Goal: Download file/media

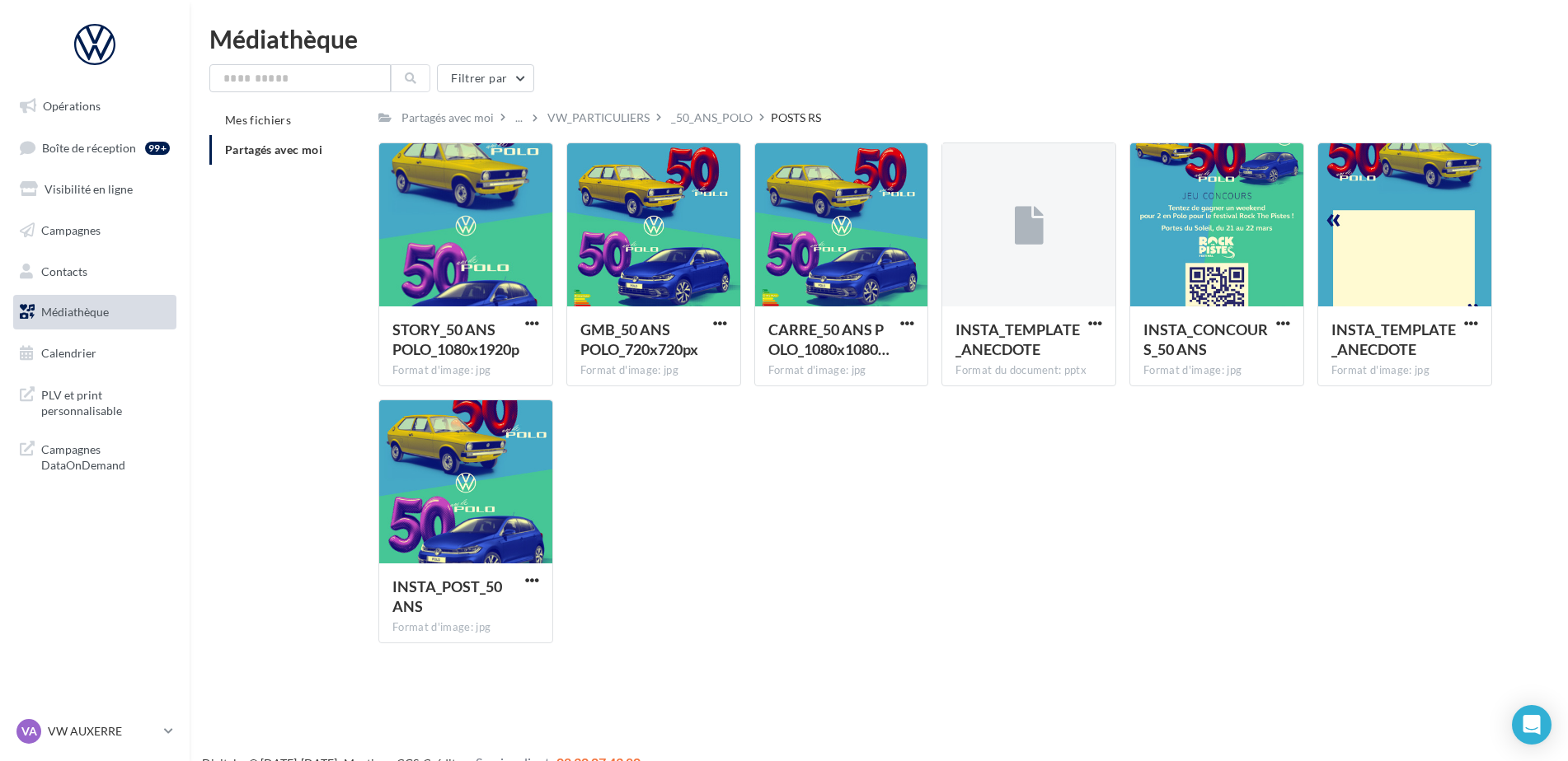
click at [284, 157] on li "Partagés avec moi" at bounding box center [287, 150] width 156 height 30
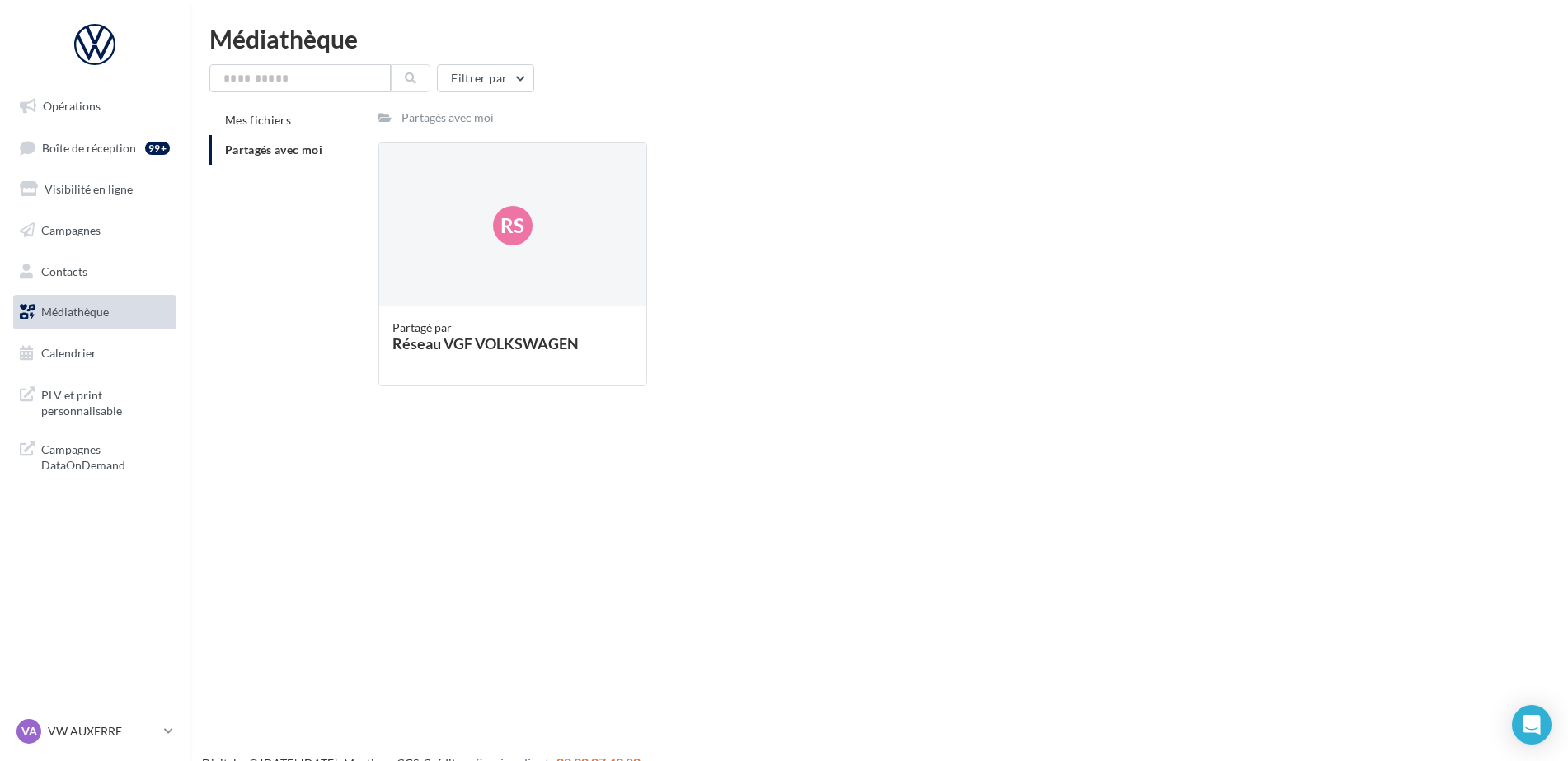
click at [312, 154] on span "Partagés avec moi" at bounding box center [274, 149] width 98 height 14
click at [479, 196] on div "Rs" at bounding box center [513, 226] width 267 height 165
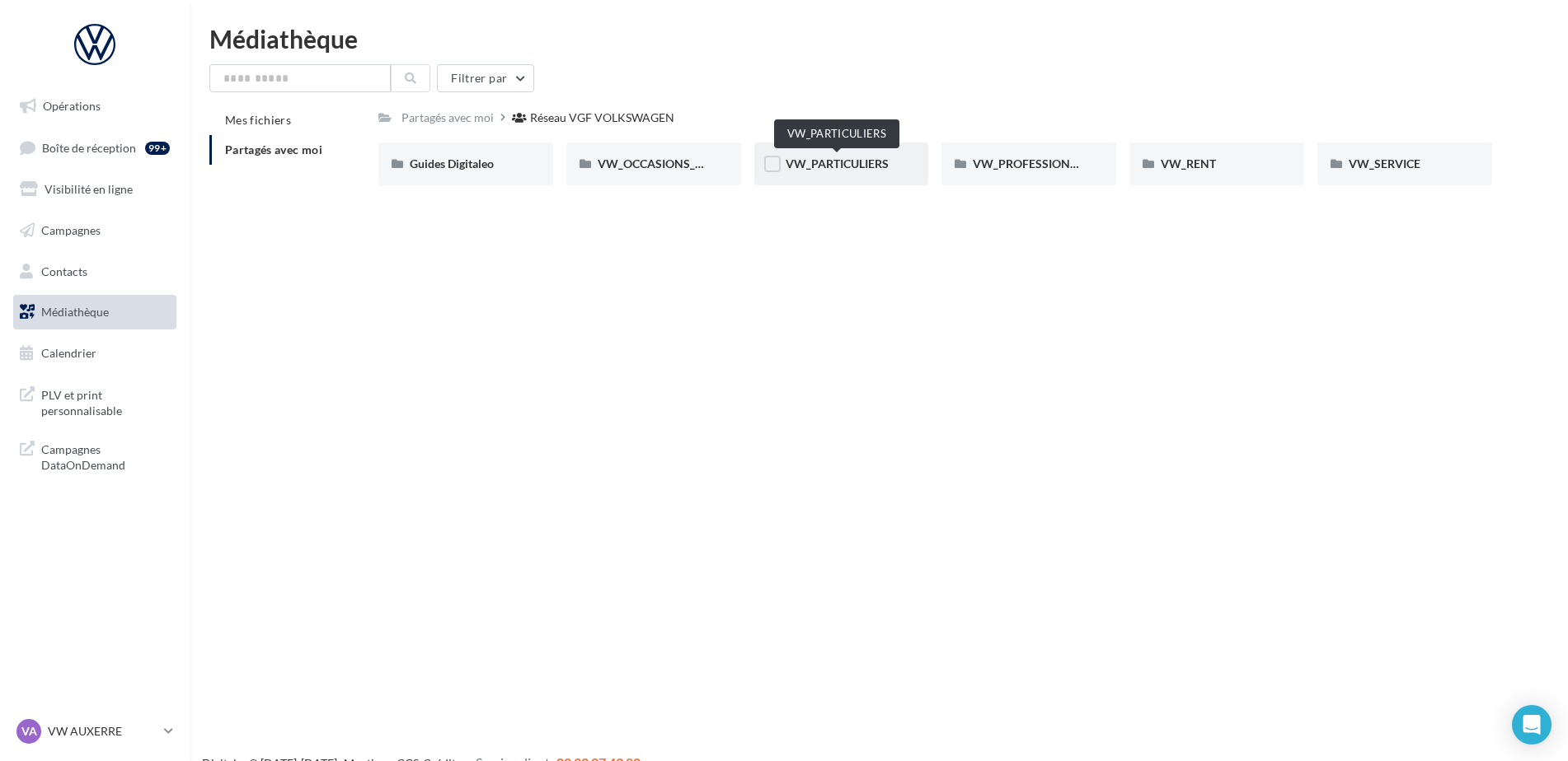
click at [868, 170] on span "VW_PARTICULIERS" at bounding box center [838, 163] width 103 height 14
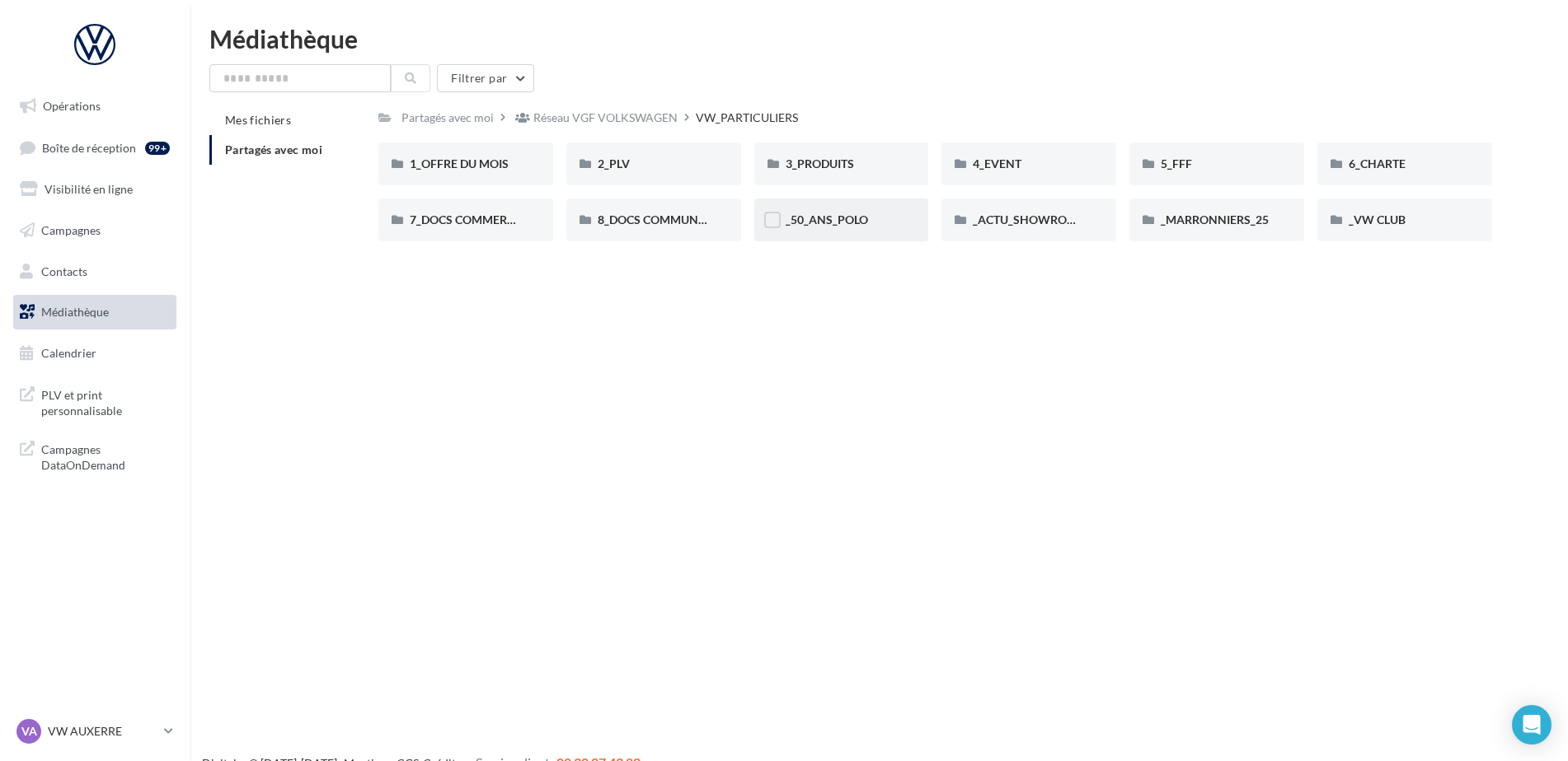
click at [871, 216] on div "_50_ANS_POLO" at bounding box center [841, 221] width 112 height 17
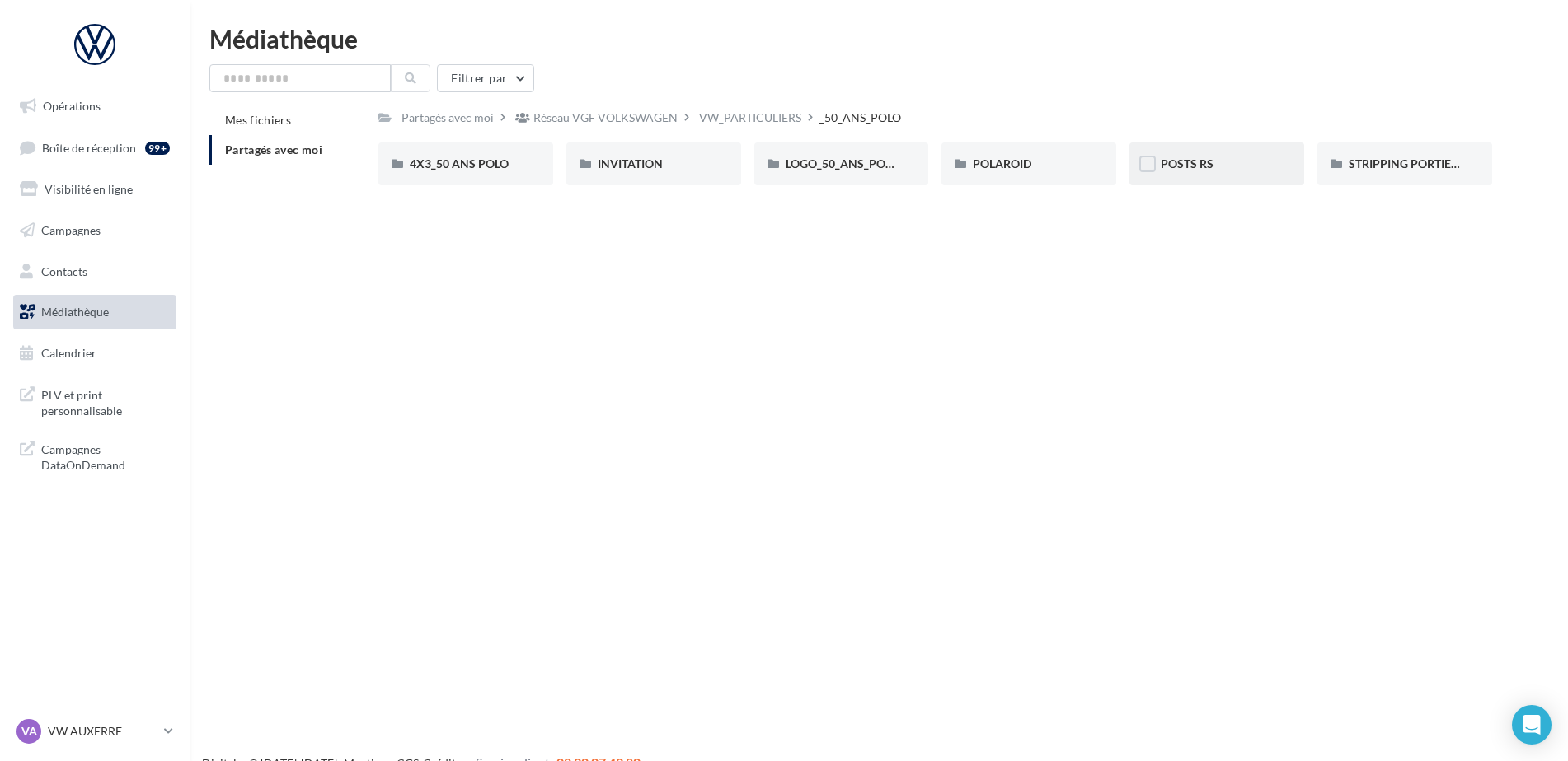
click at [1214, 172] on div "POSTS RS" at bounding box center [1216, 164] width 112 height 17
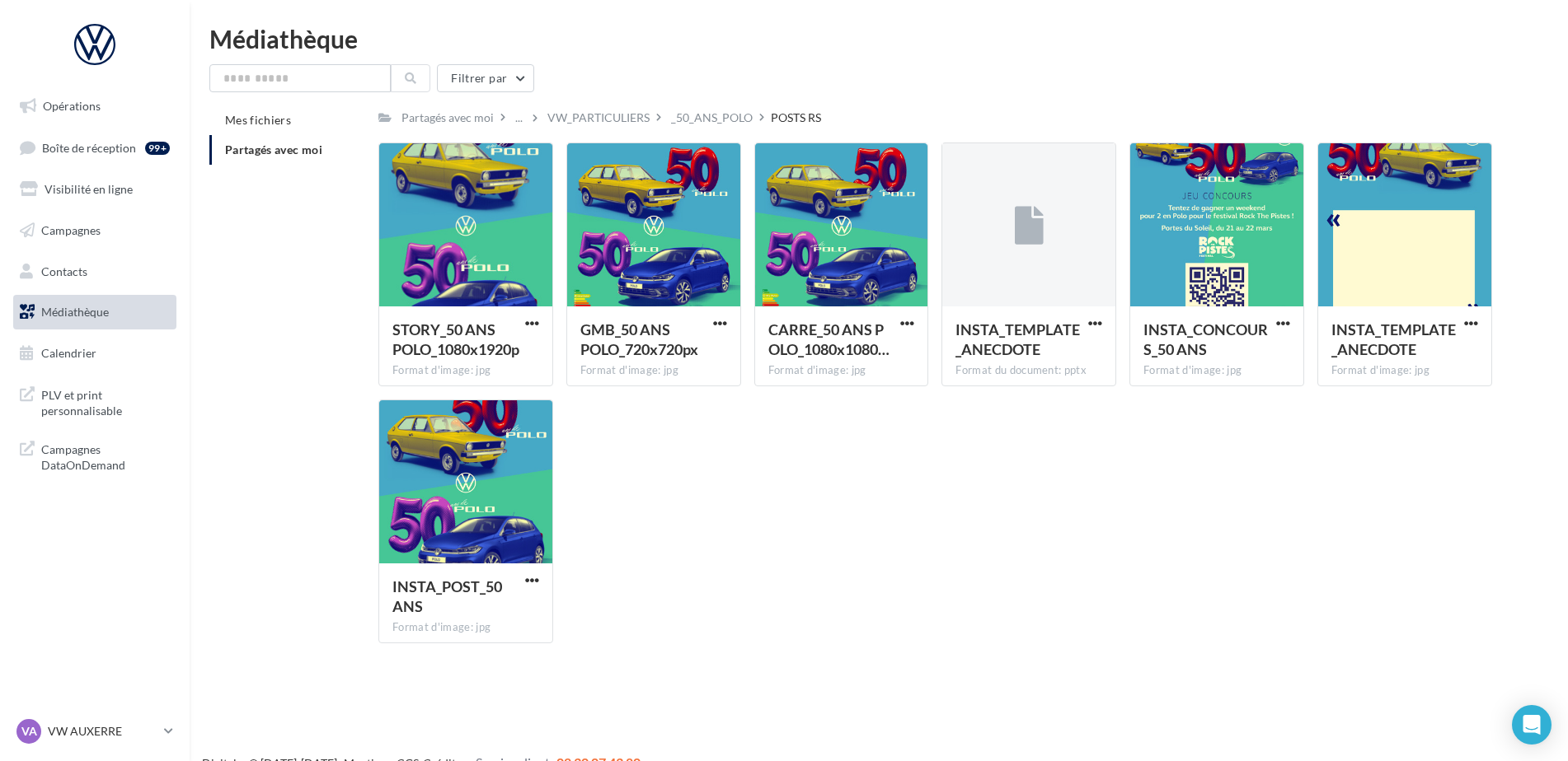
drag, startPoint x: 742, startPoint y: 118, endPoint x: 708, endPoint y: 125, distance: 34.7
click at [739, 120] on div "_50_ANS_POLO" at bounding box center [712, 118] width 82 height 17
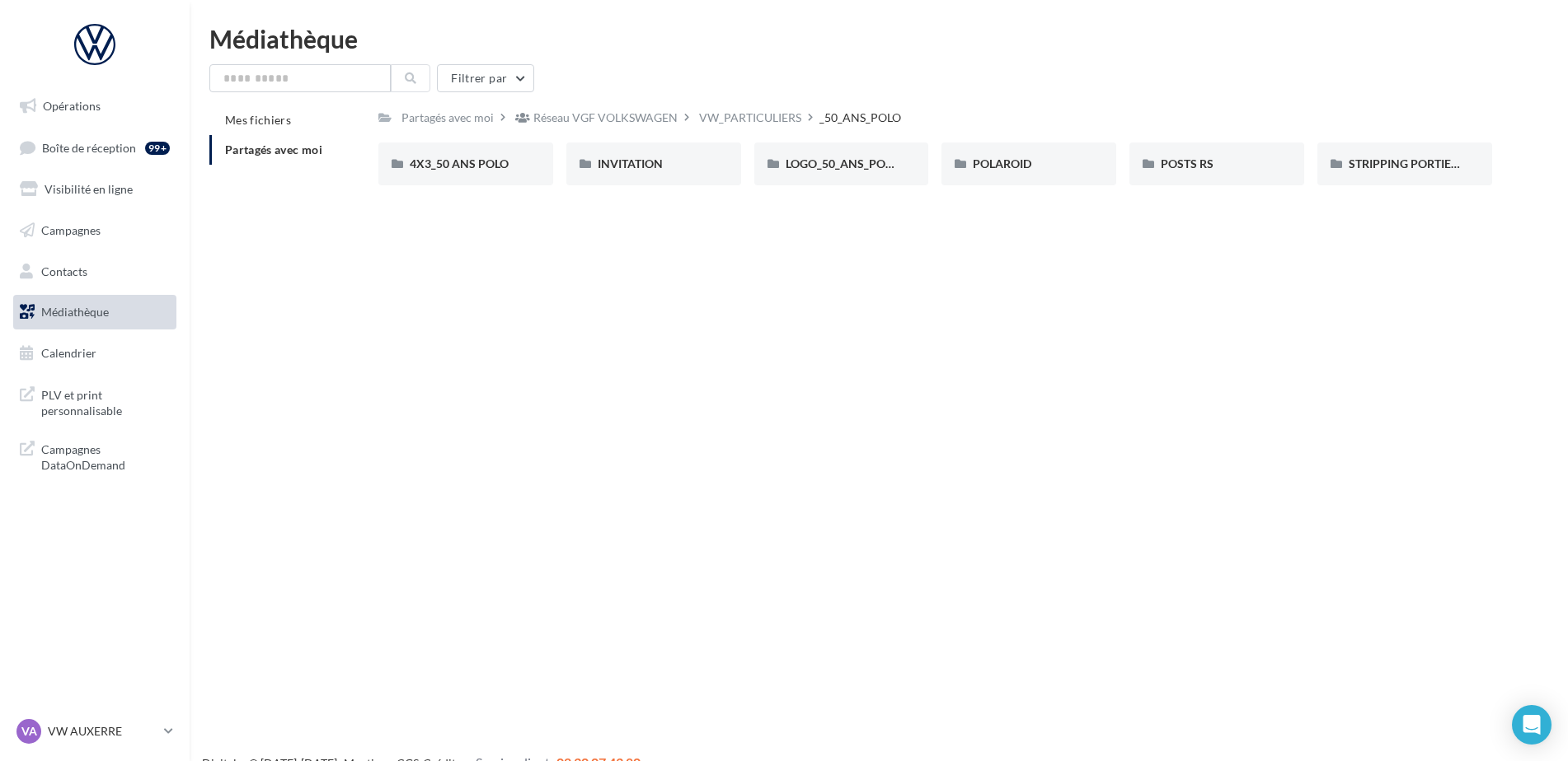
click at [649, 124] on div "Partagés avec moi Réseau VGF VOLKSWAGEN VW_PARTICULIERS _50_ANS_POLO" at bounding box center [935, 116] width 1114 height 23
click at [730, 124] on div "VW_PARTICULIERS" at bounding box center [750, 118] width 102 height 17
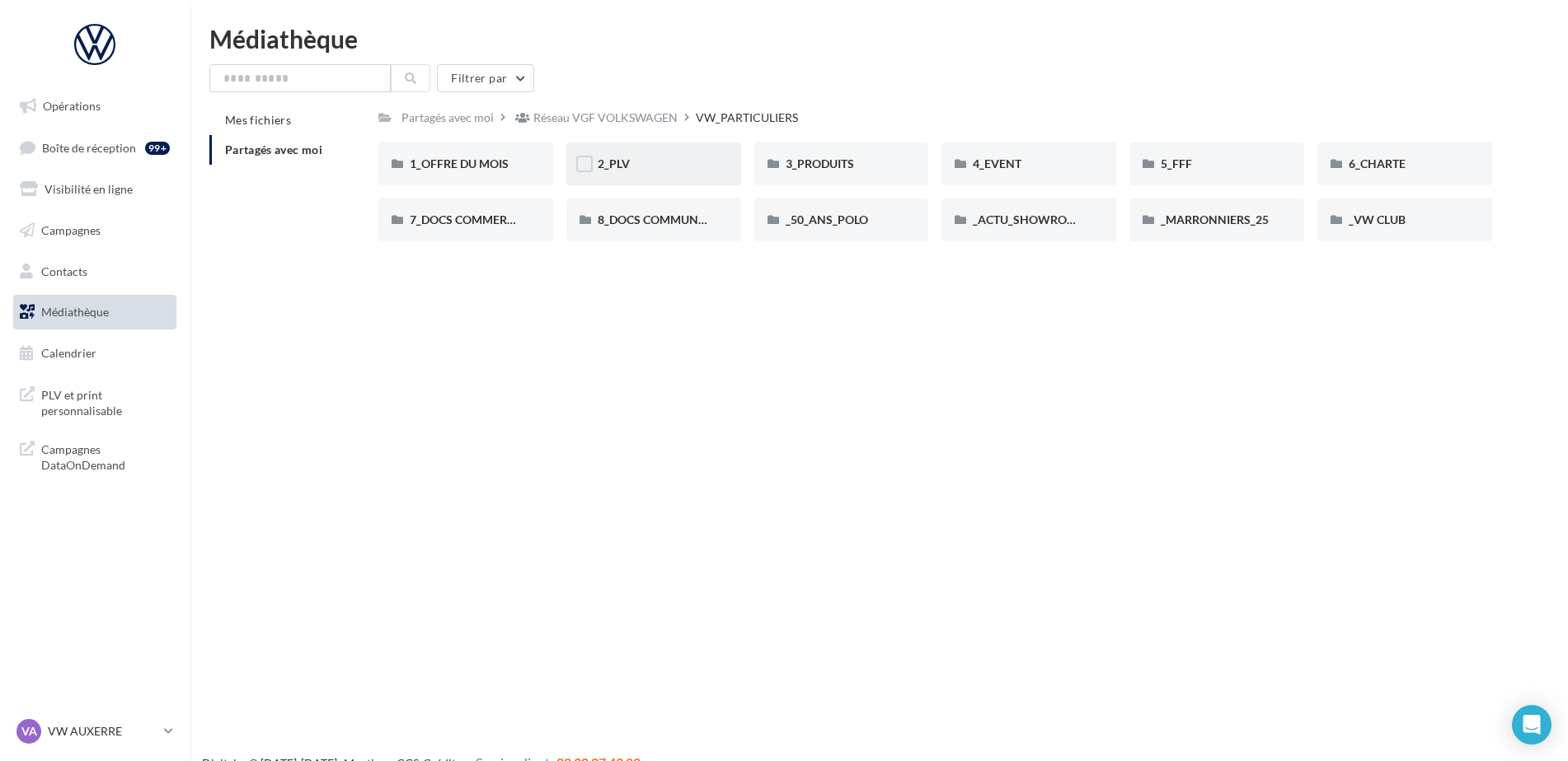
click at [680, 173] on div "2_PLV" at bounding box center [653, 164] width 175 height 43
click at [736, 113] on div "VW_PARTICULIERS" at bounding box center [750, 118] width 102 height 17
click at [487, 161] on span "1_OFFRE DU MOIS" at bounding box center [458, 163] width 99 height 14
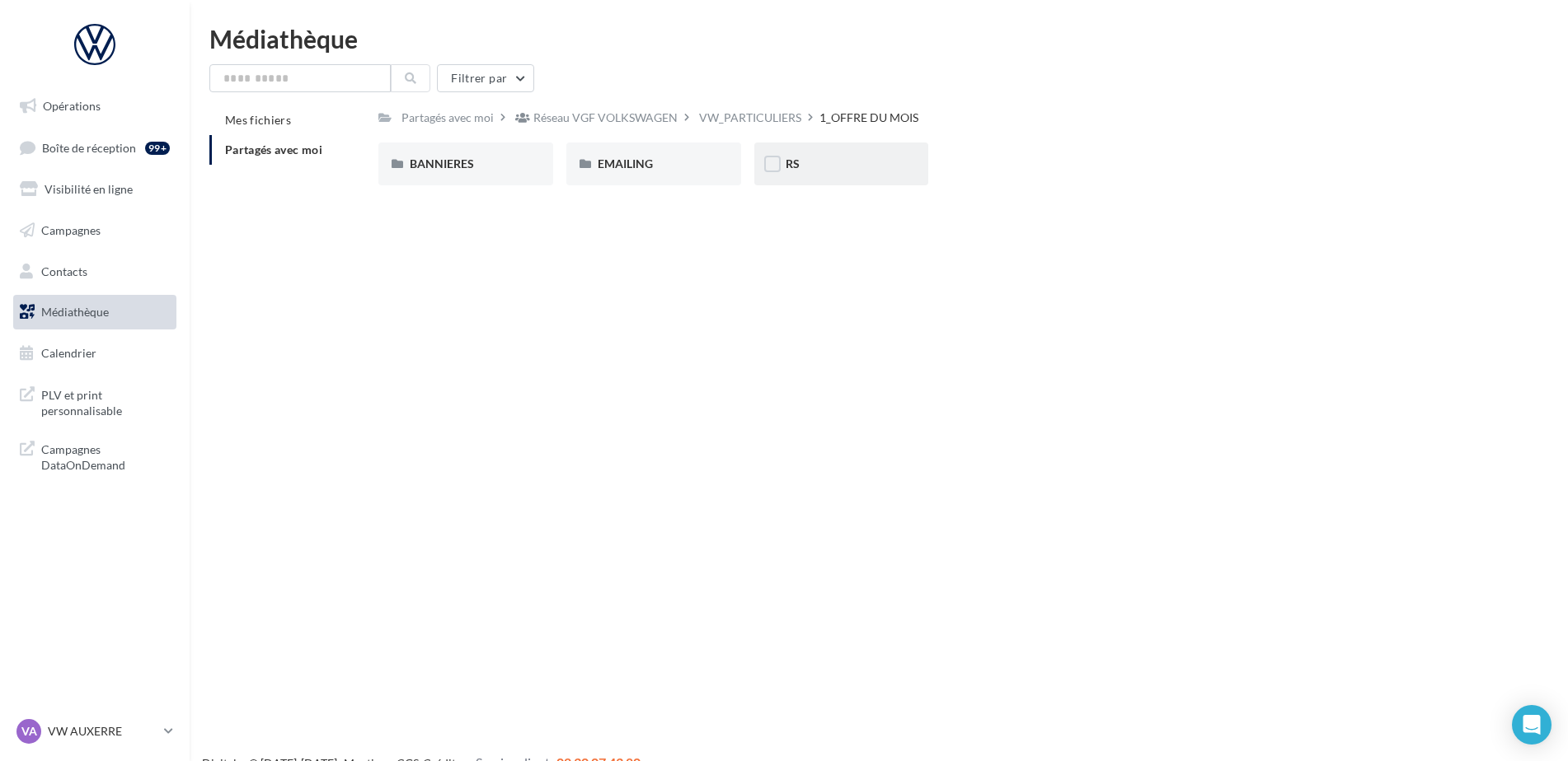
click at [845, 153] on div "RS" at bounding box center [841, 164] width 175 height 43
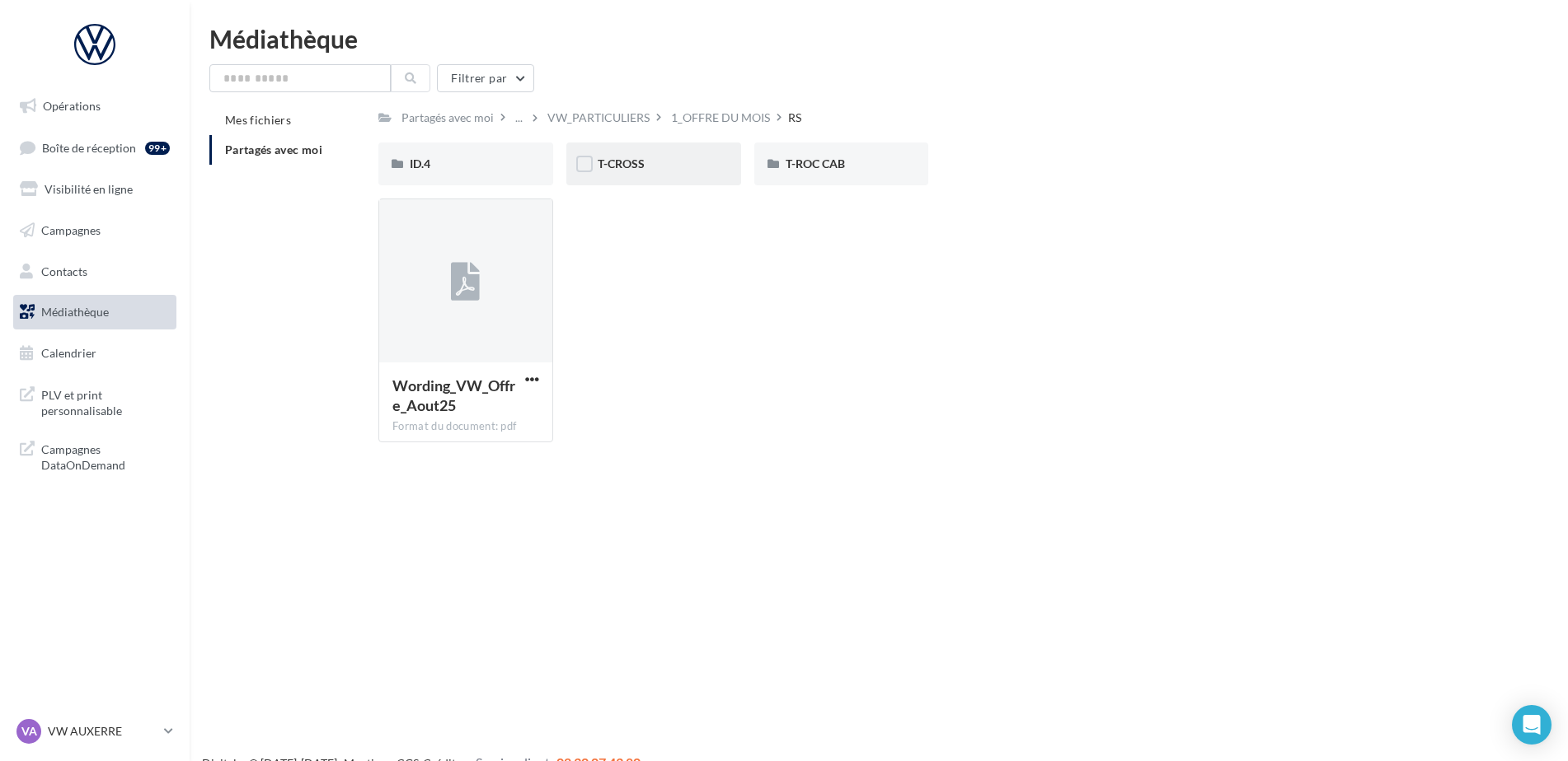
click at [702, 160] on div "T-CROSS" at bounding box center [653, 164] width 112 height 17
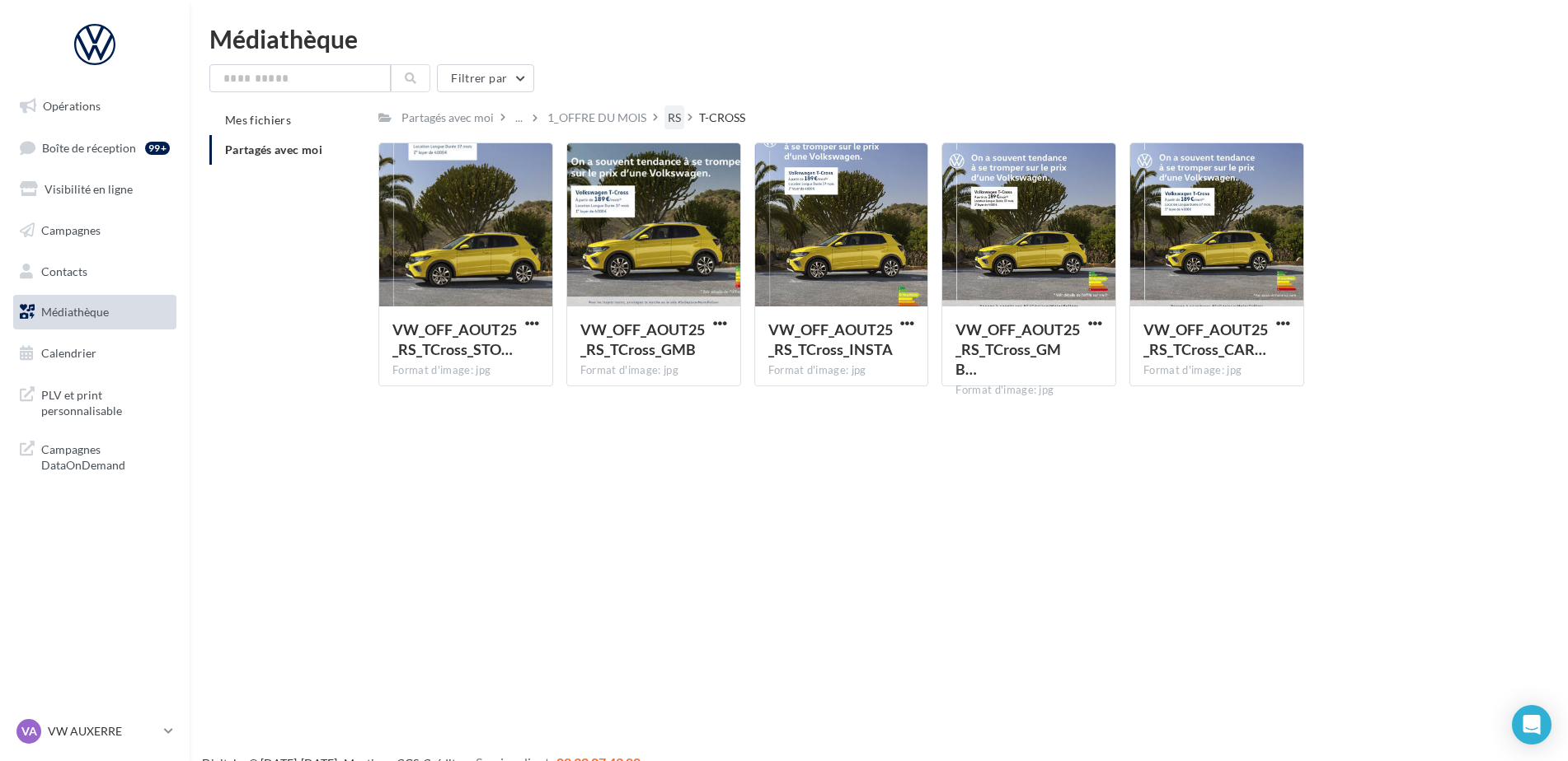
click at [669, 118] on div "RS" at bounding box center [674, 118] width 13 height 17
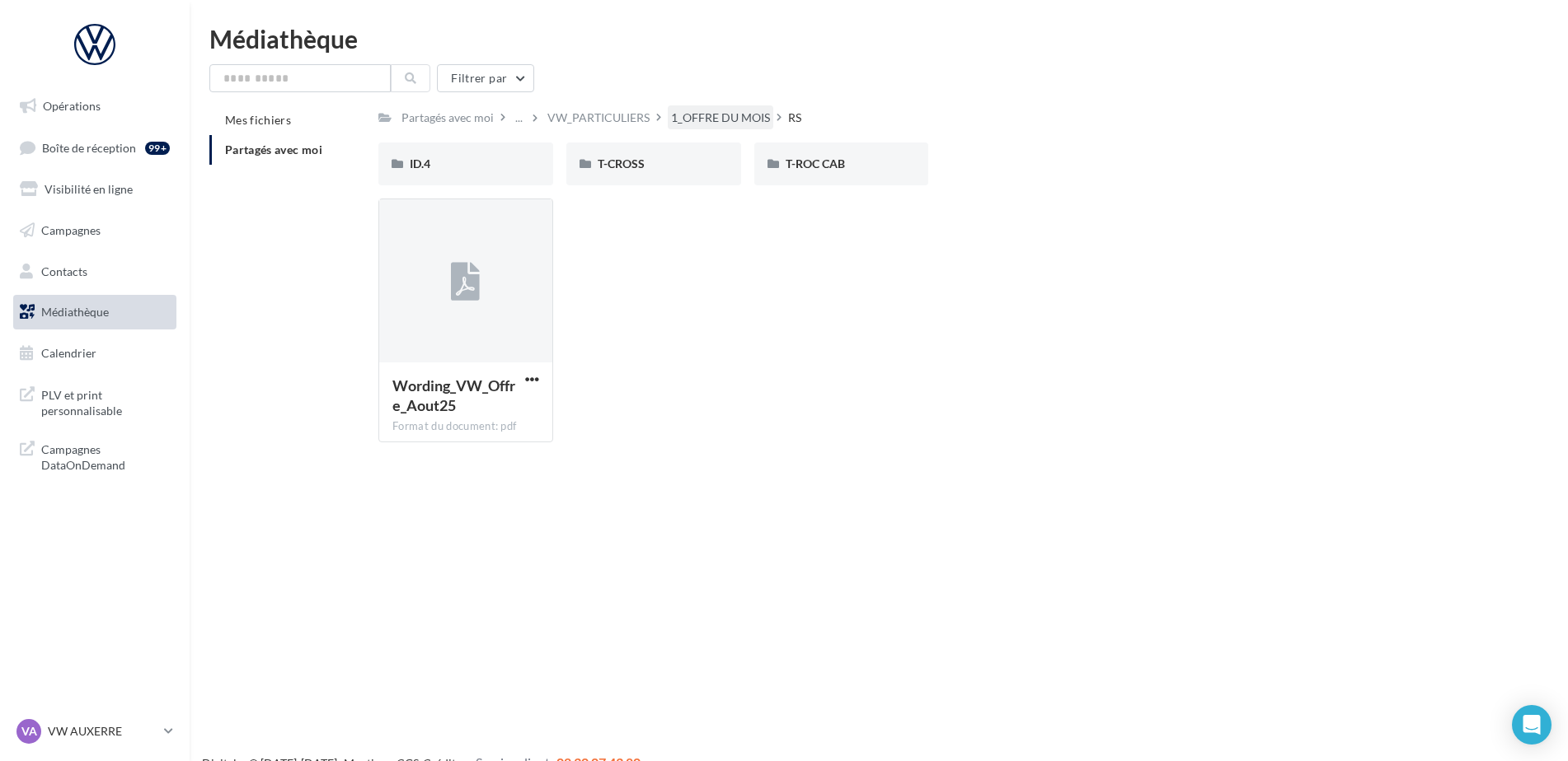
click at [714, 123] on div "1_OFFRE DU MOIS" at bounding box center [720, 118] width 99 height 17
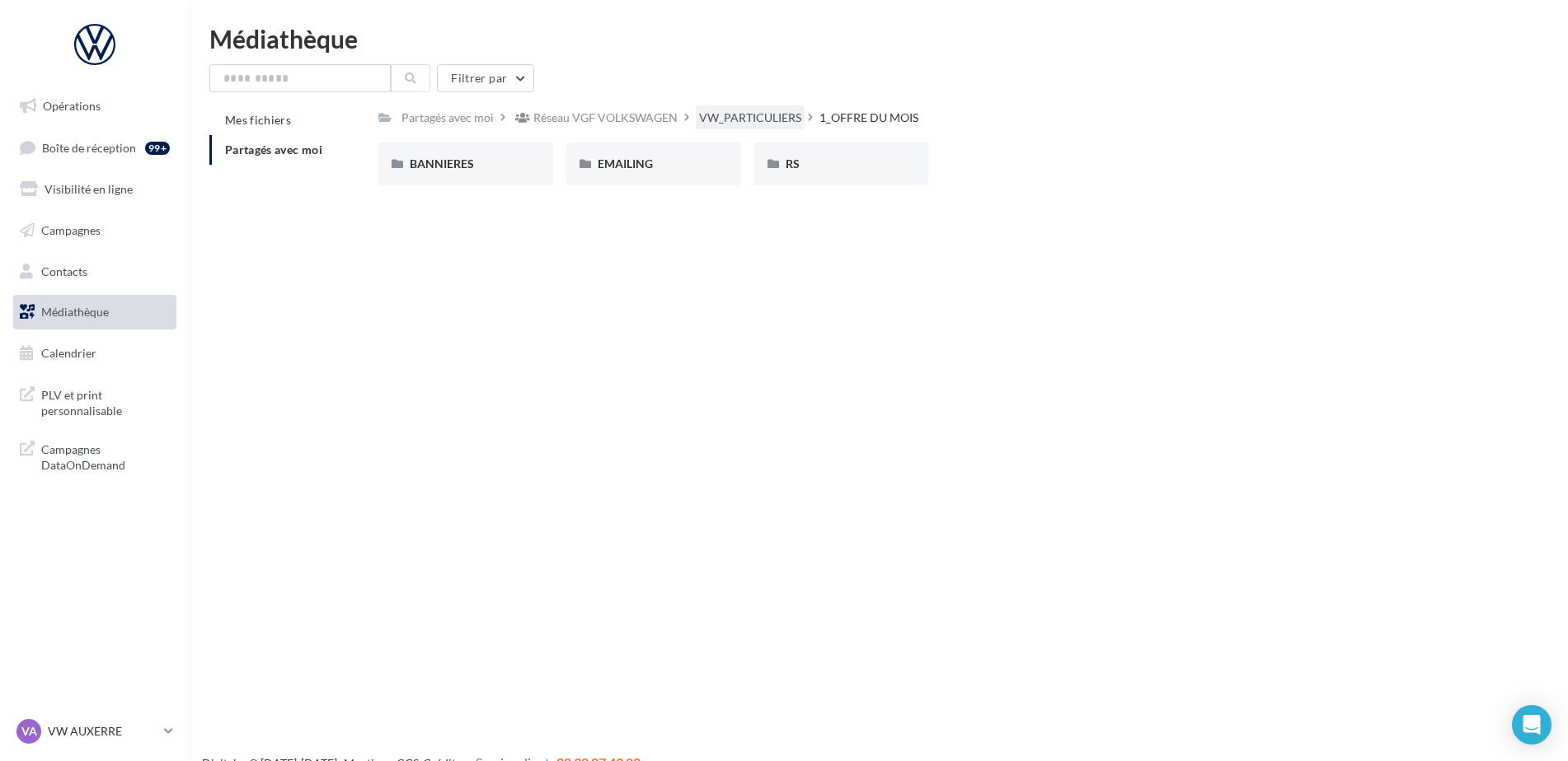
click at [704, 118] on div "VW_PARTICULIERS" at bounding box center [750, 118] width 102 height 17
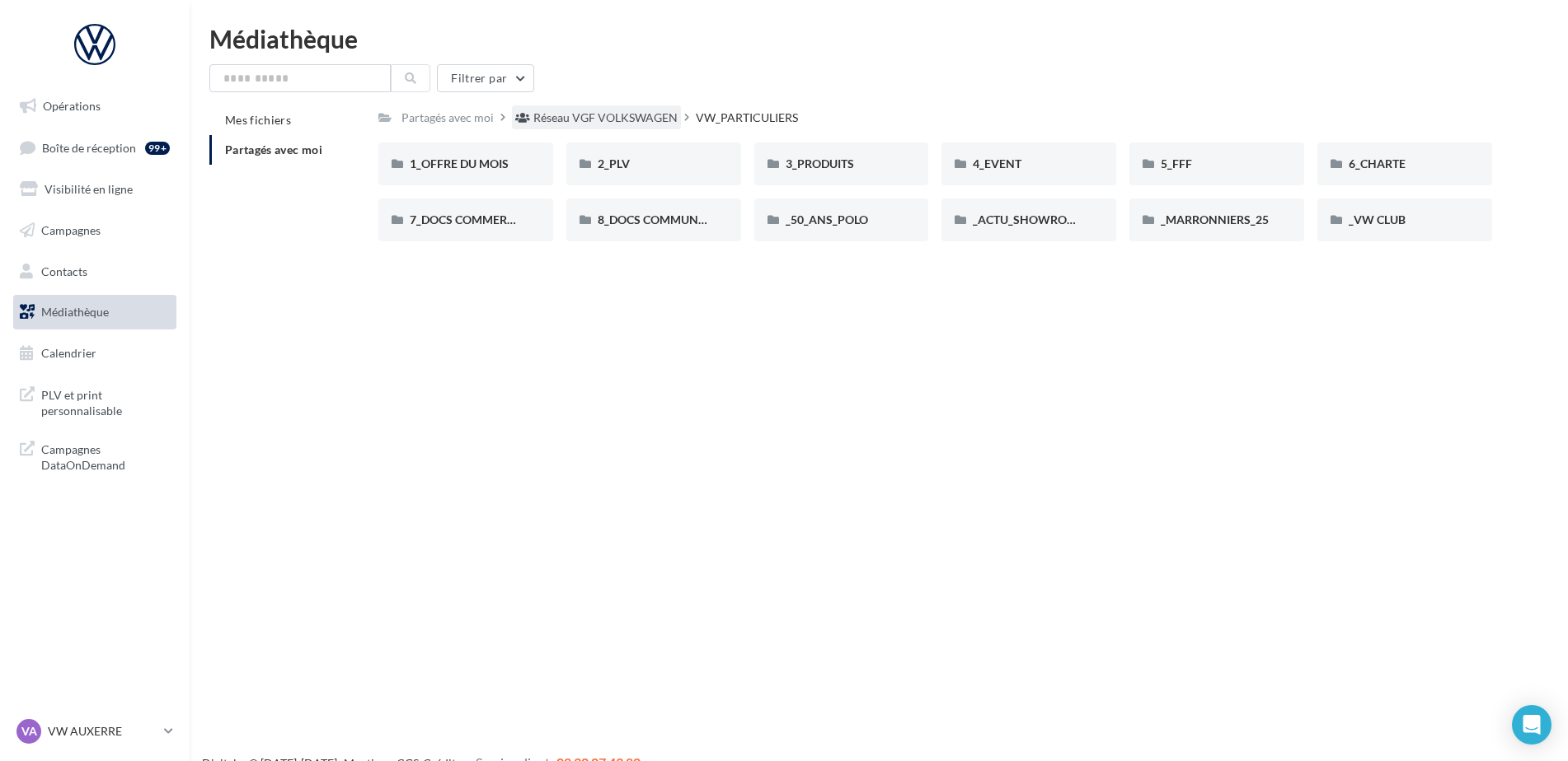
click at [609, 116] on div "Réseau VGF VOLKSWAGEN" at bounding box center [606, 118] width 145 height 17
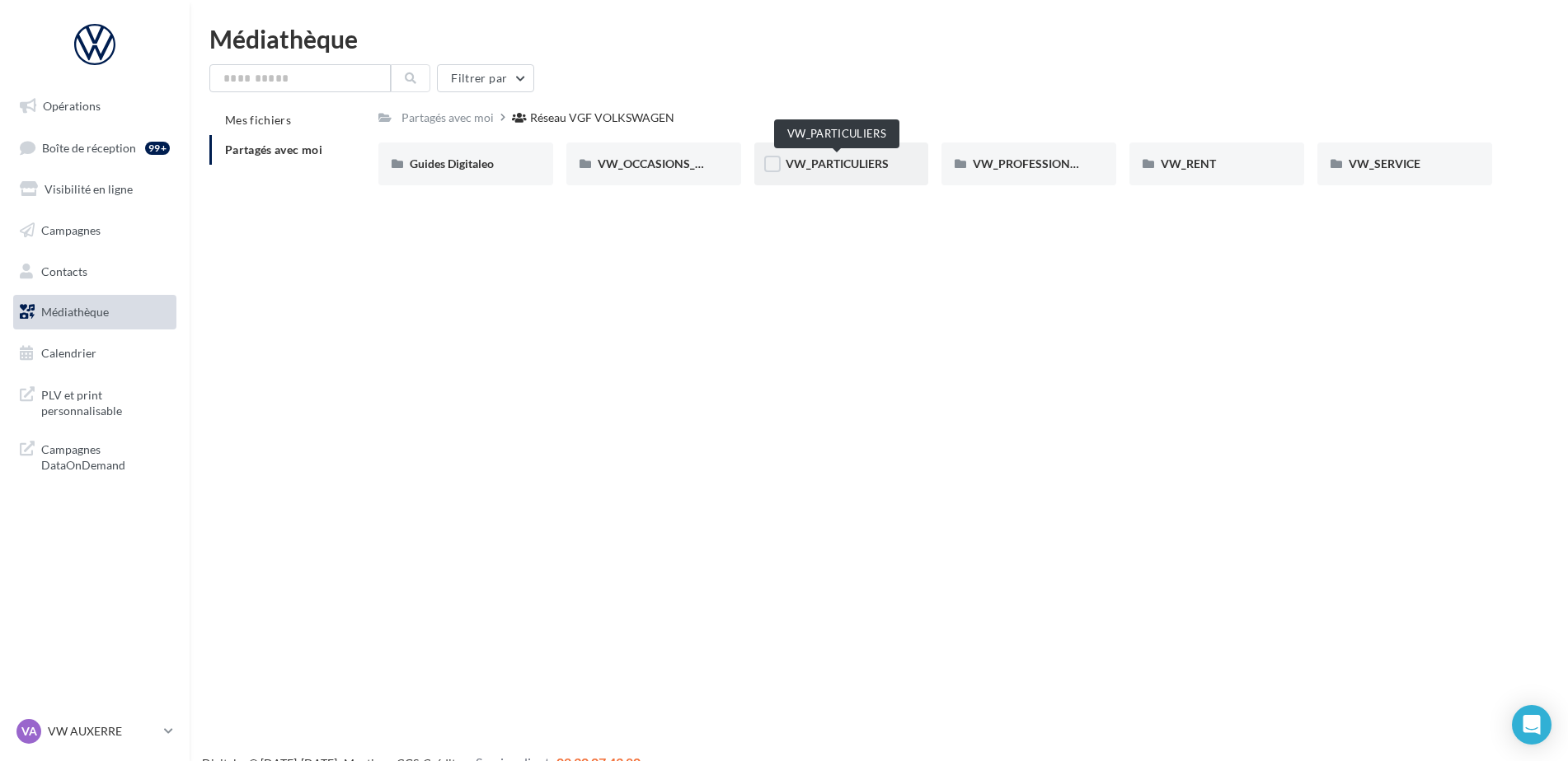
click at [876, 170] on span "VW_PARTICULIERS" at bounding box center [838, 163] width 103 height 14
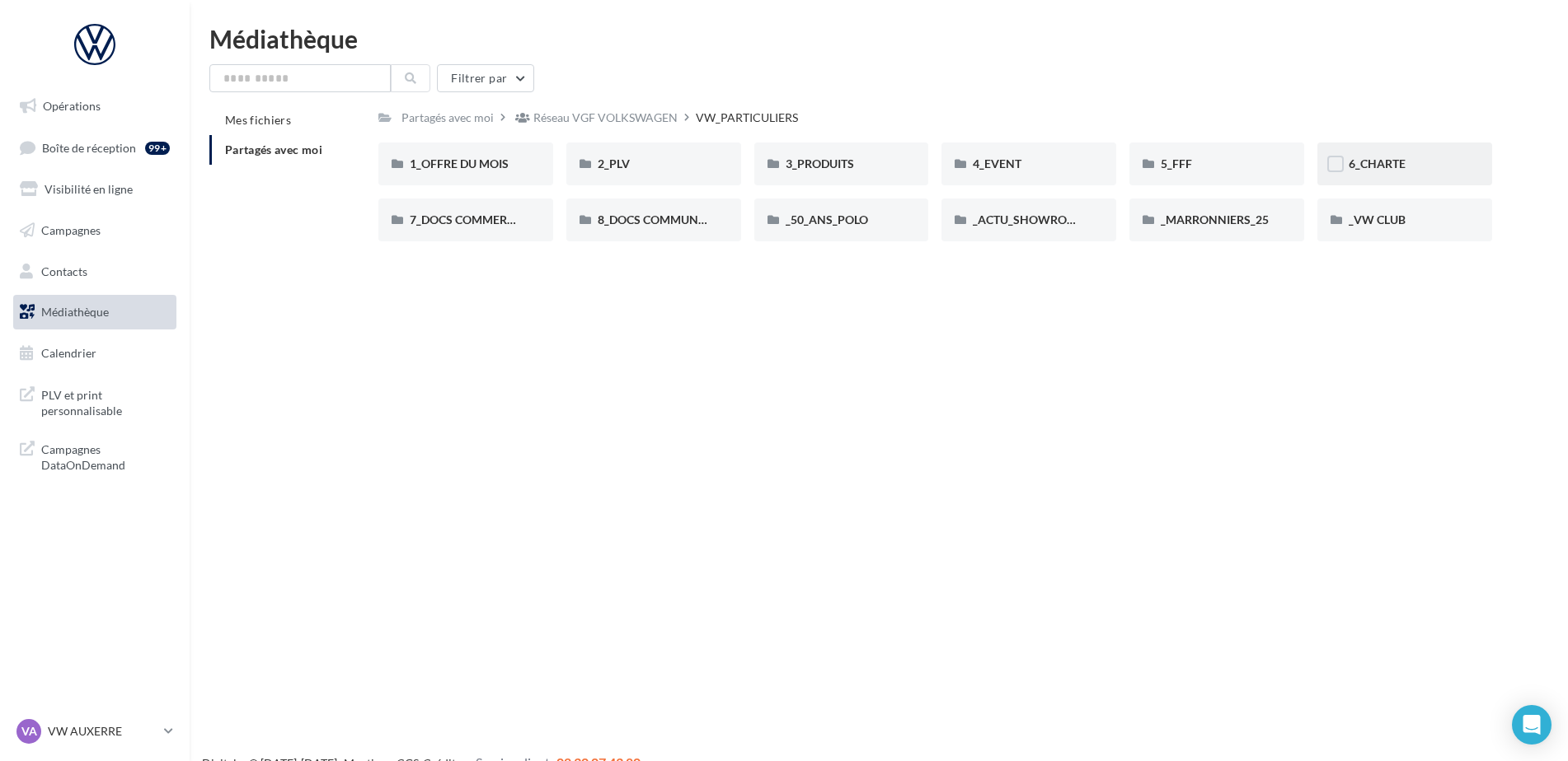
click at [1430, 160] on div "6_CHARTE" at bounding box center [1405, 164] width 112 height 17
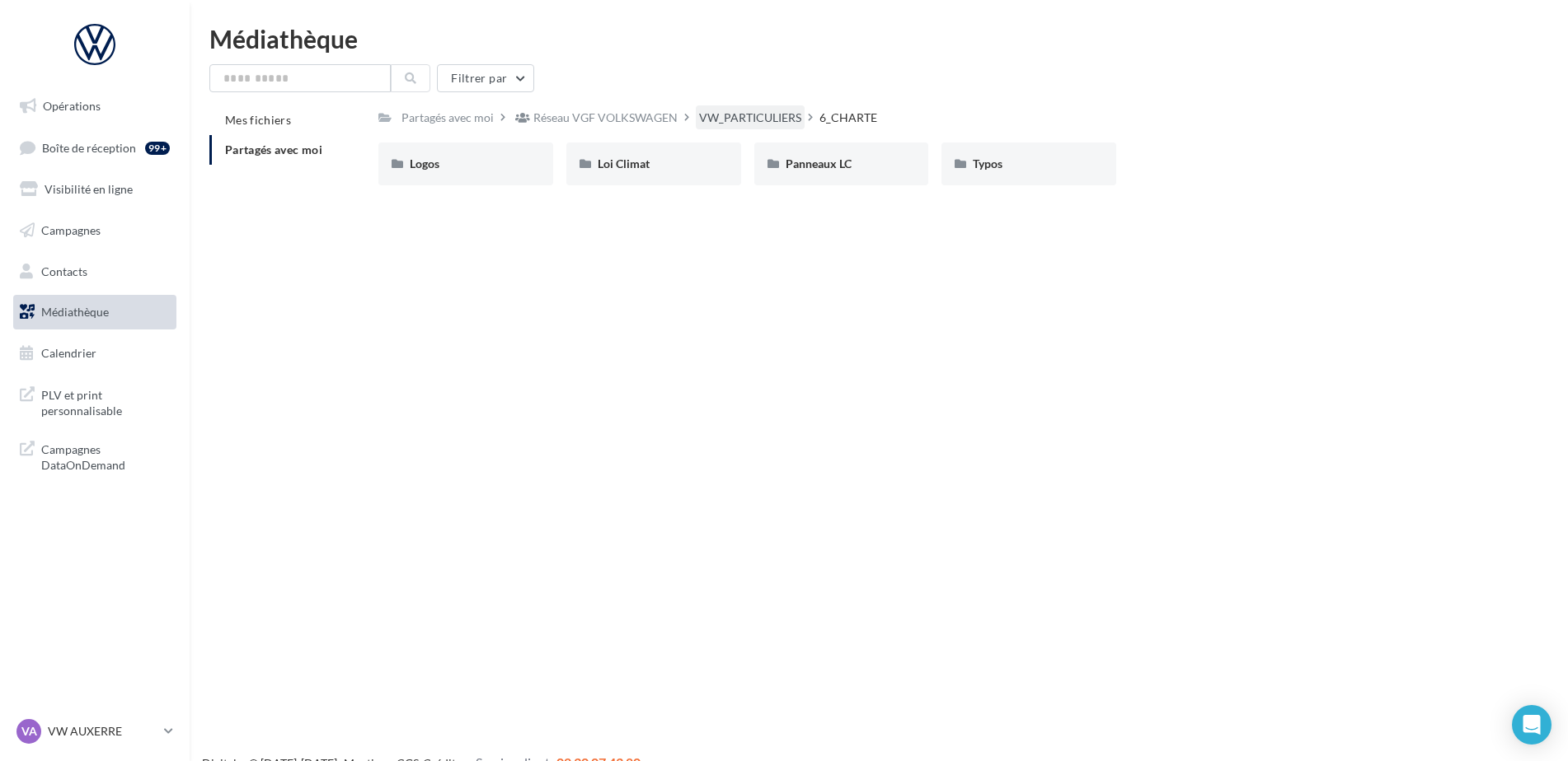
click at [765, 114] on div "VW_PARTICULIERS" at bounding box center [750, 118] width 102 height 17
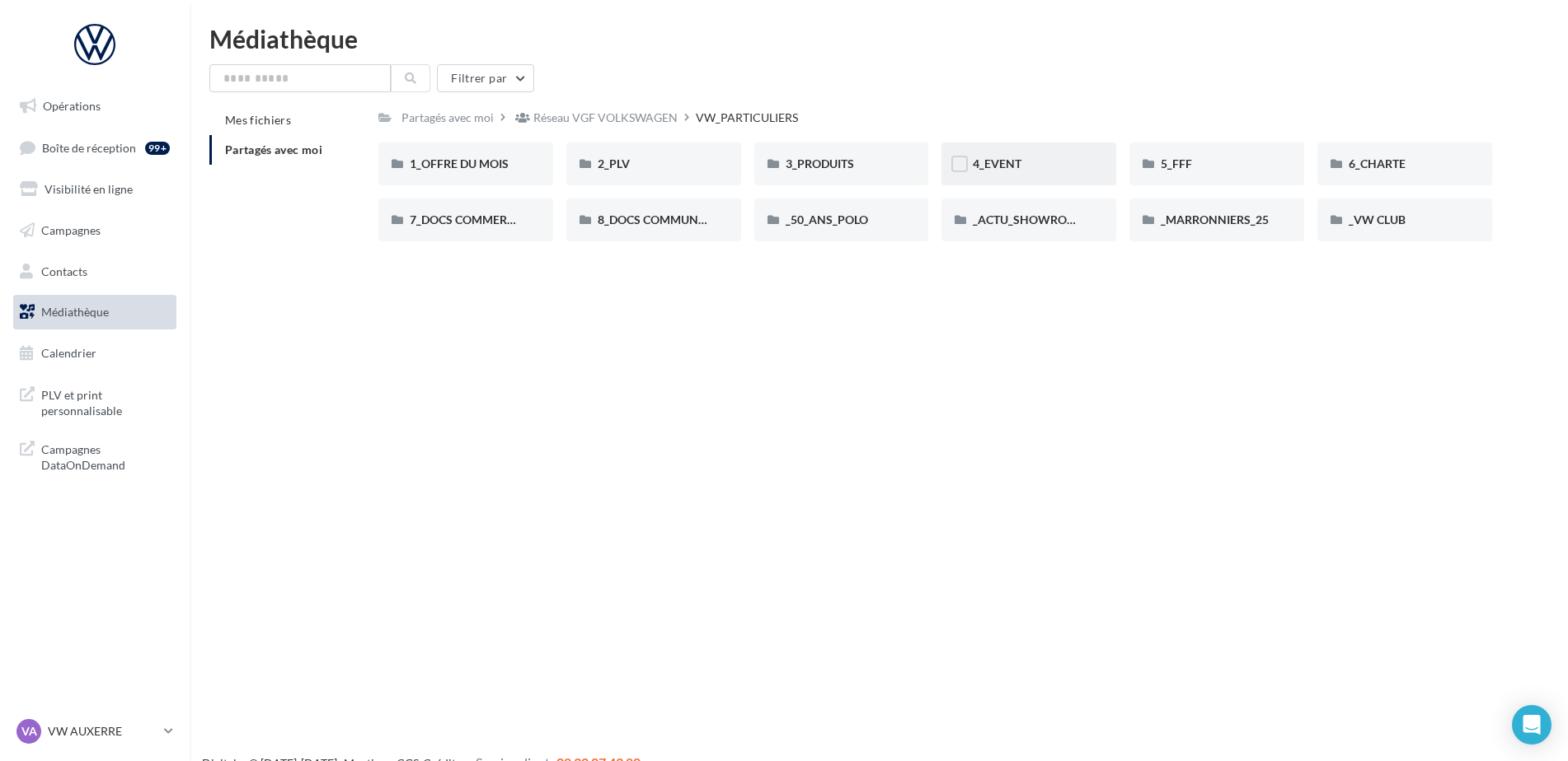
click at [1050, 165] on div "4_EVENT" at bounding box center [1028, 164] width 112 height 17
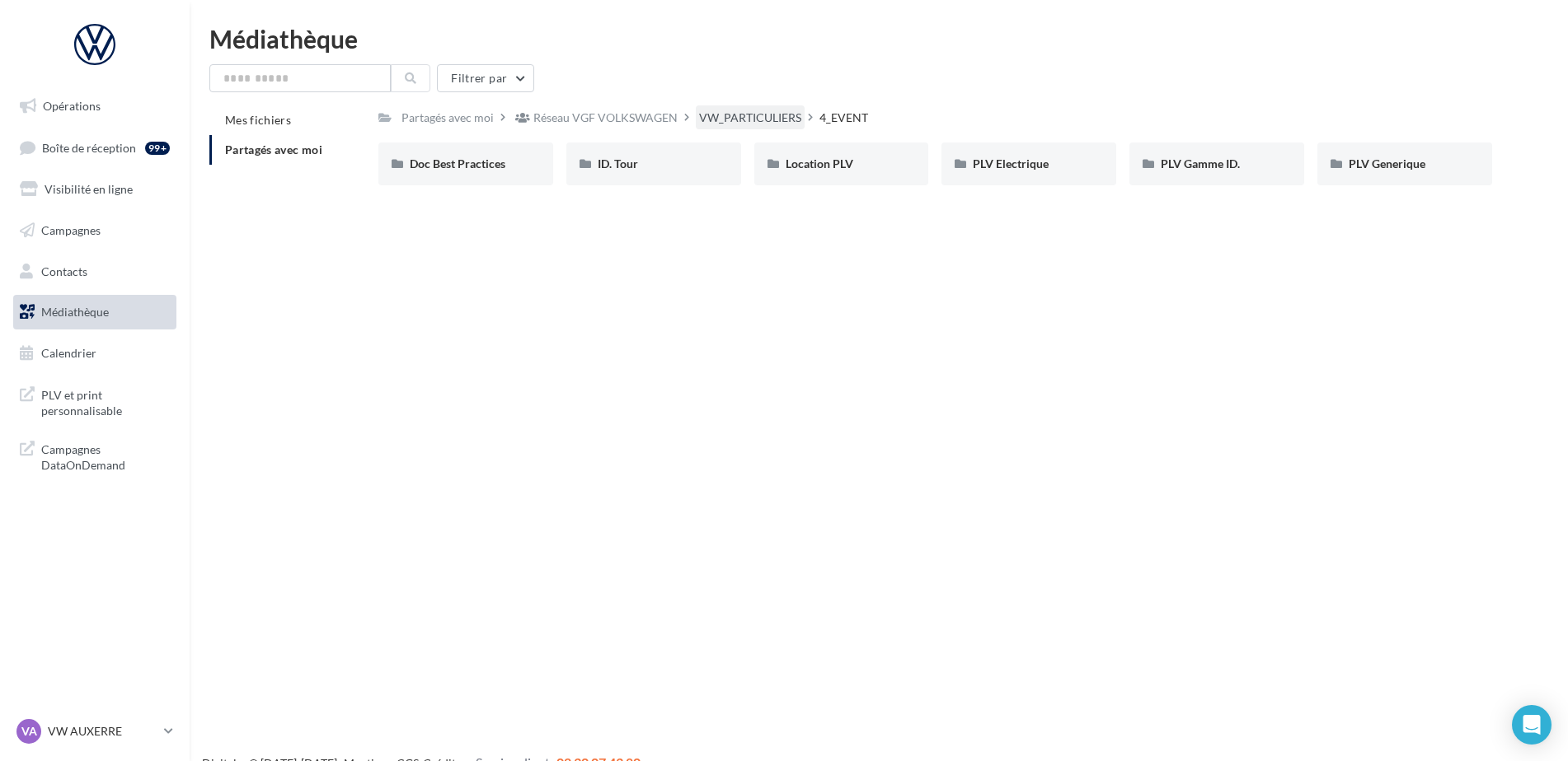
click at [780, 116] on div "VW_PARTICULIERS" at bounding box center [750, 118] width 102 height 17
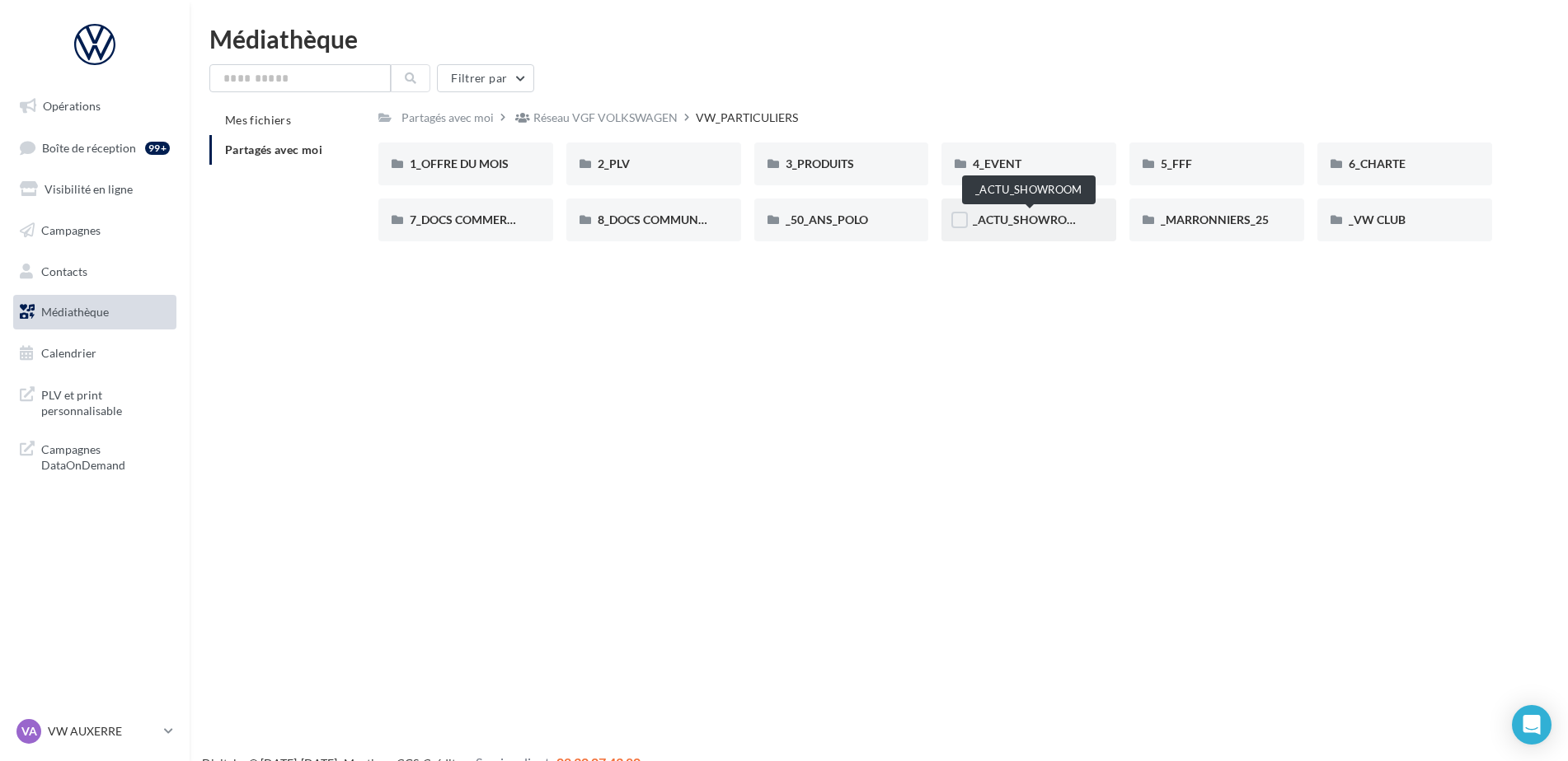
click at [1051, 213] on span "_ACTU_SHOWROOM" at bounding box center [1029, 220] width 114 height 14
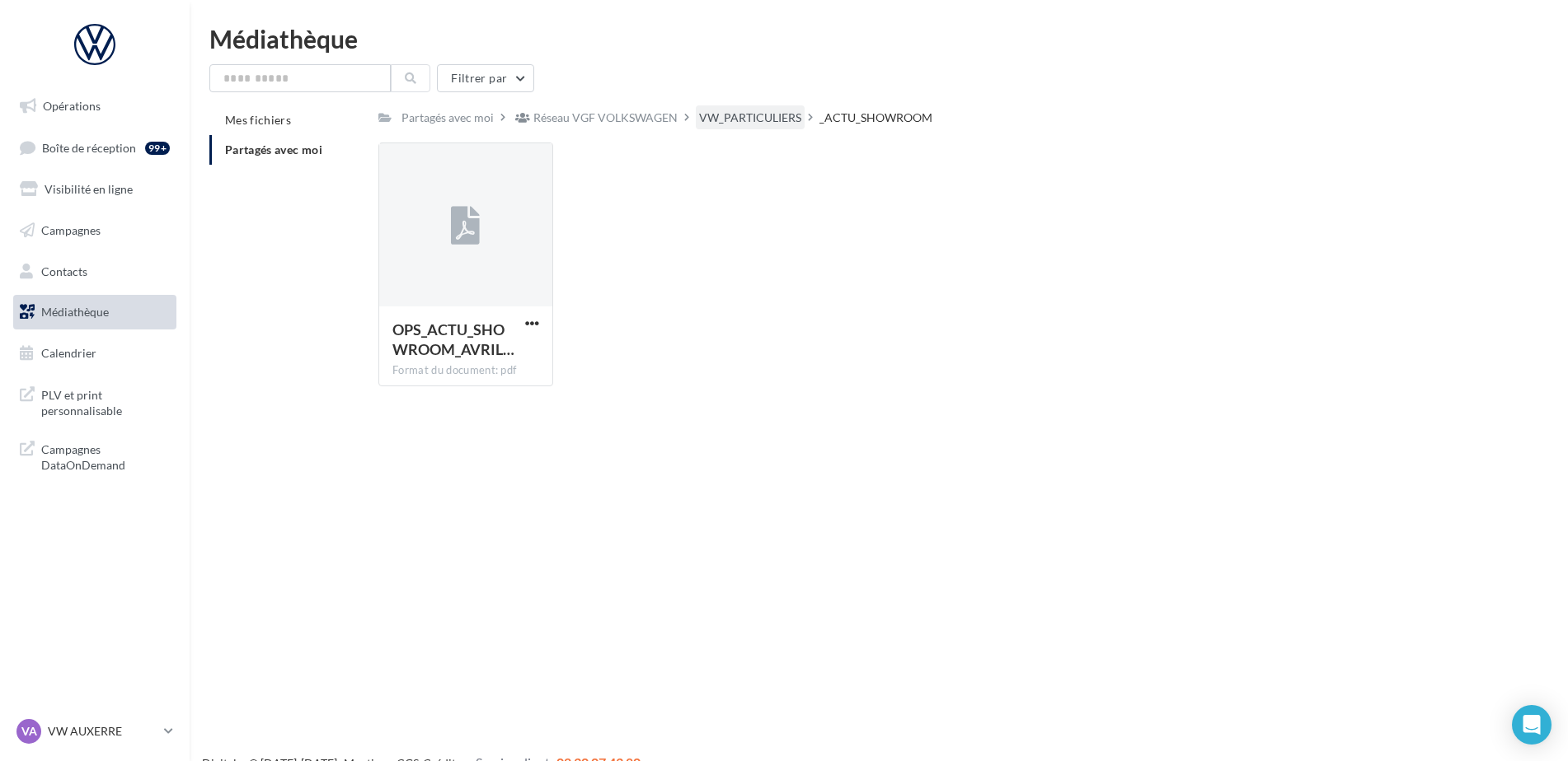
click at [757, 125] on div "VW_PARTICULIERS" at bounding box center [750, 118] width 102 height 17
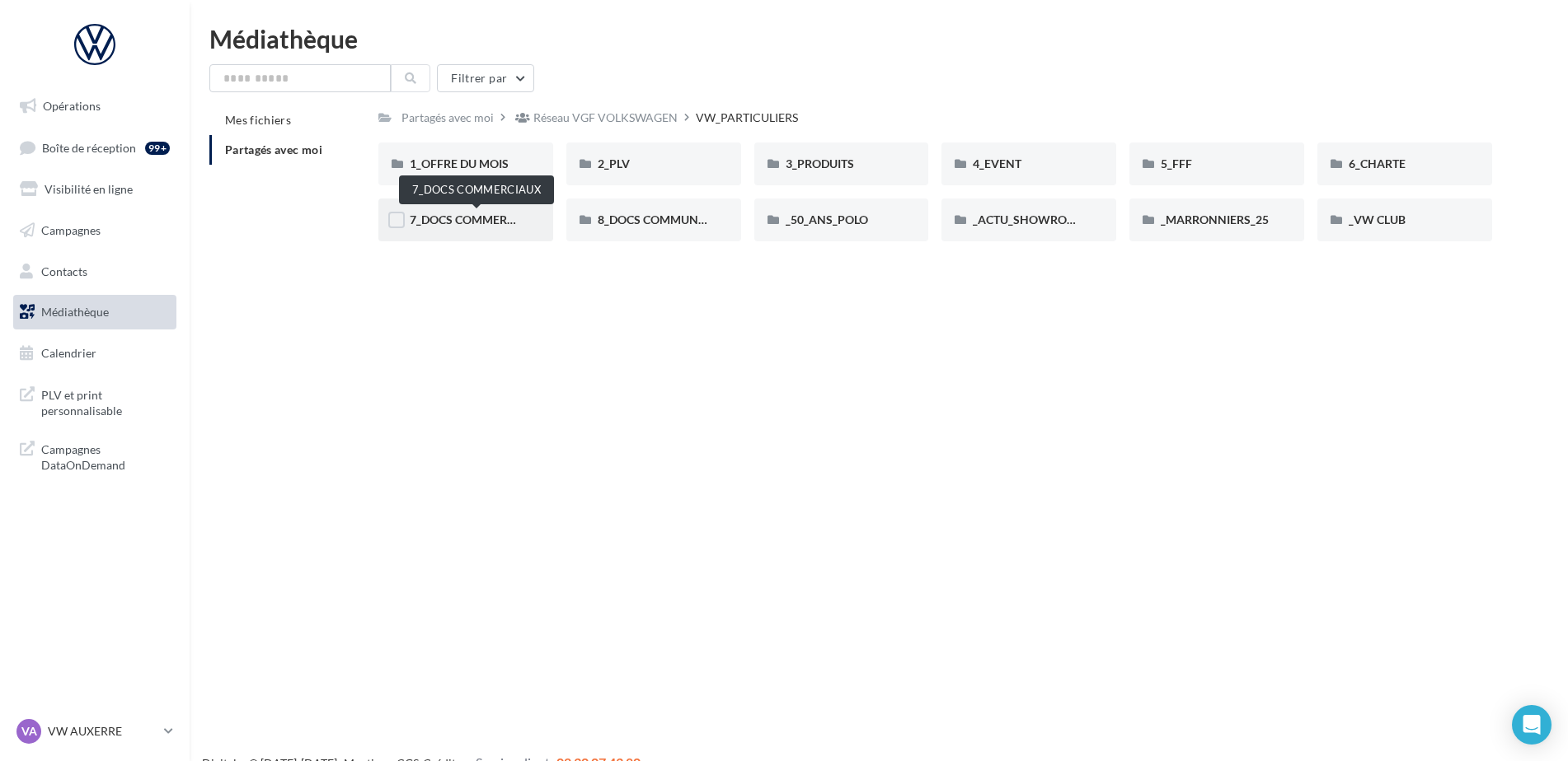
click at [519, 226] on span "7_DOCS COMMERCIAUX" at bounding box center [475, 220] width 132 height 14
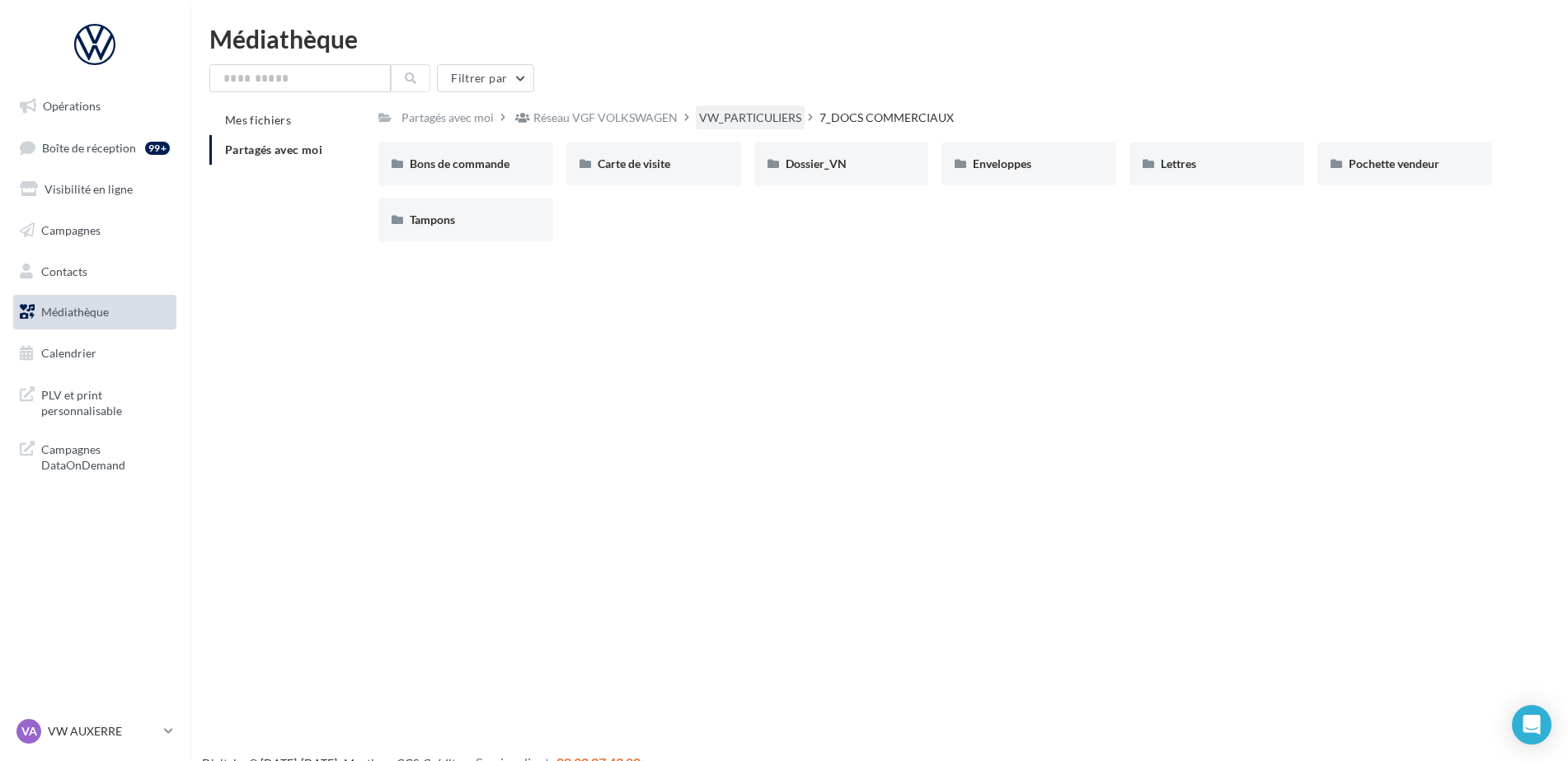
click at [787, 115] on div "VW_PARTICULIERS" at bounding box center [750, 118] width 102 height 17
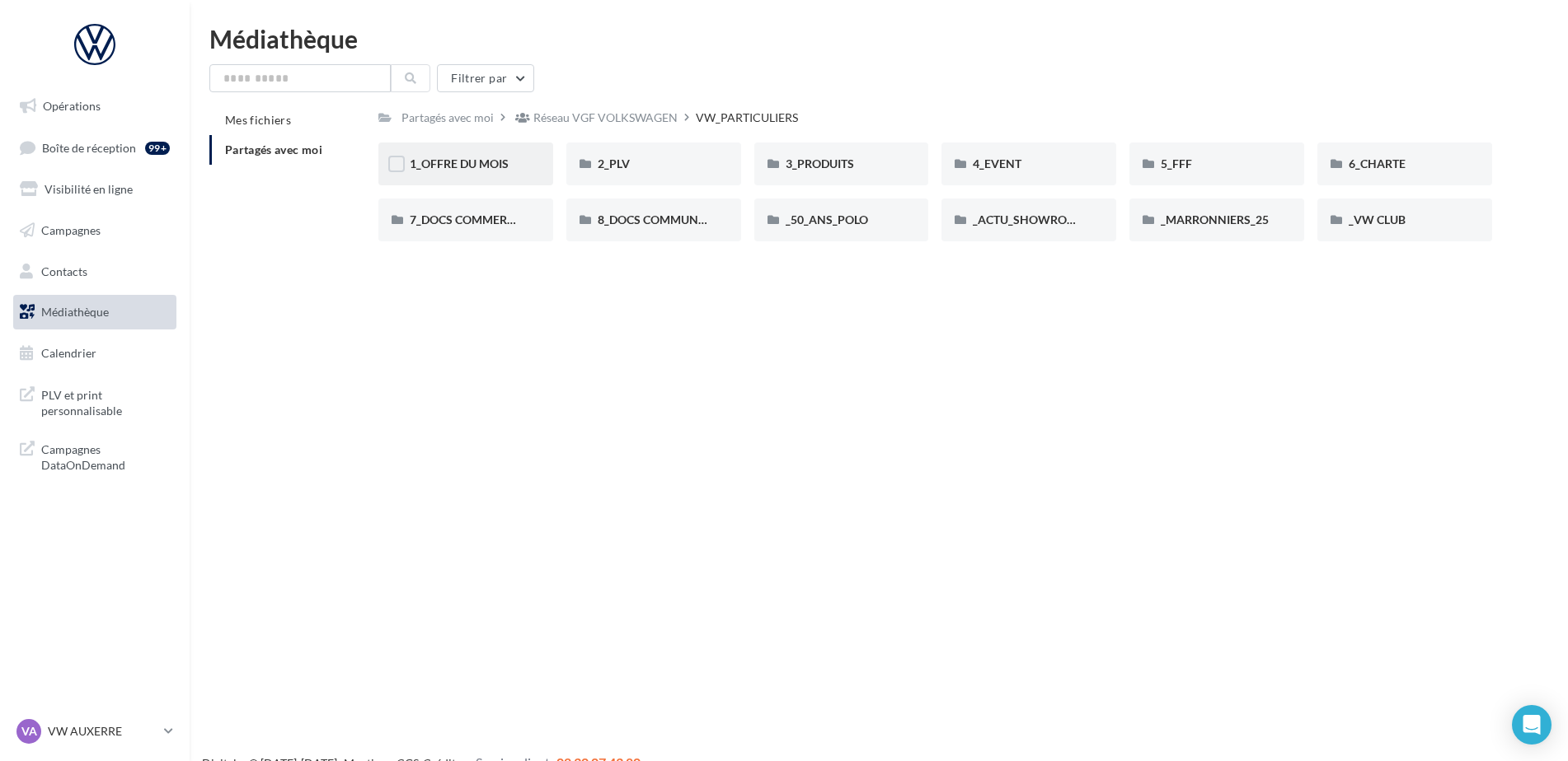
click at [530, 172] on div "1_OFFRE DU MOIS" at bounding box center [466, 164] width 175 height 43
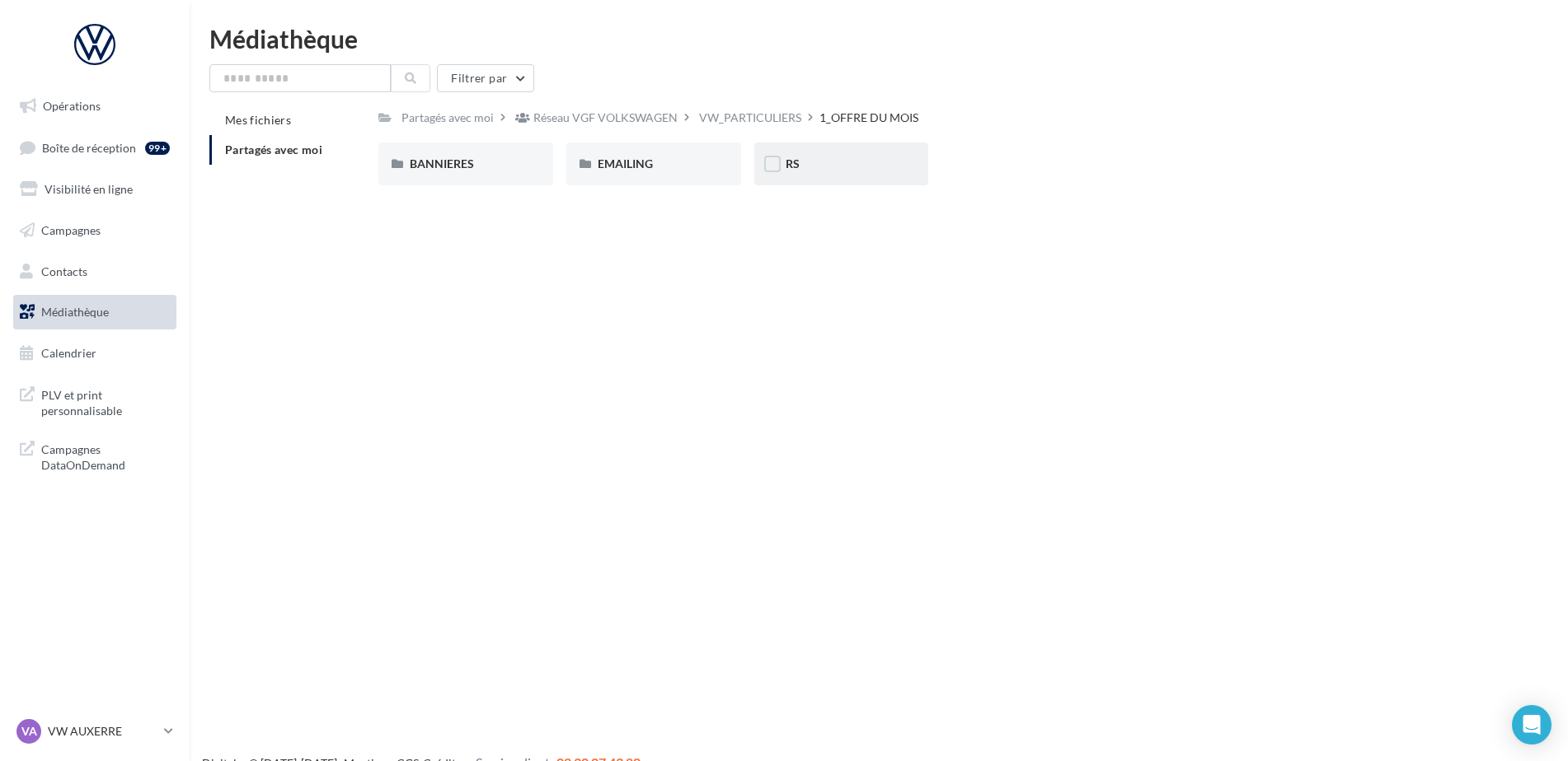
click at [843, 160] on div "RS" at bounding box center [841, 164] width 112 height 17
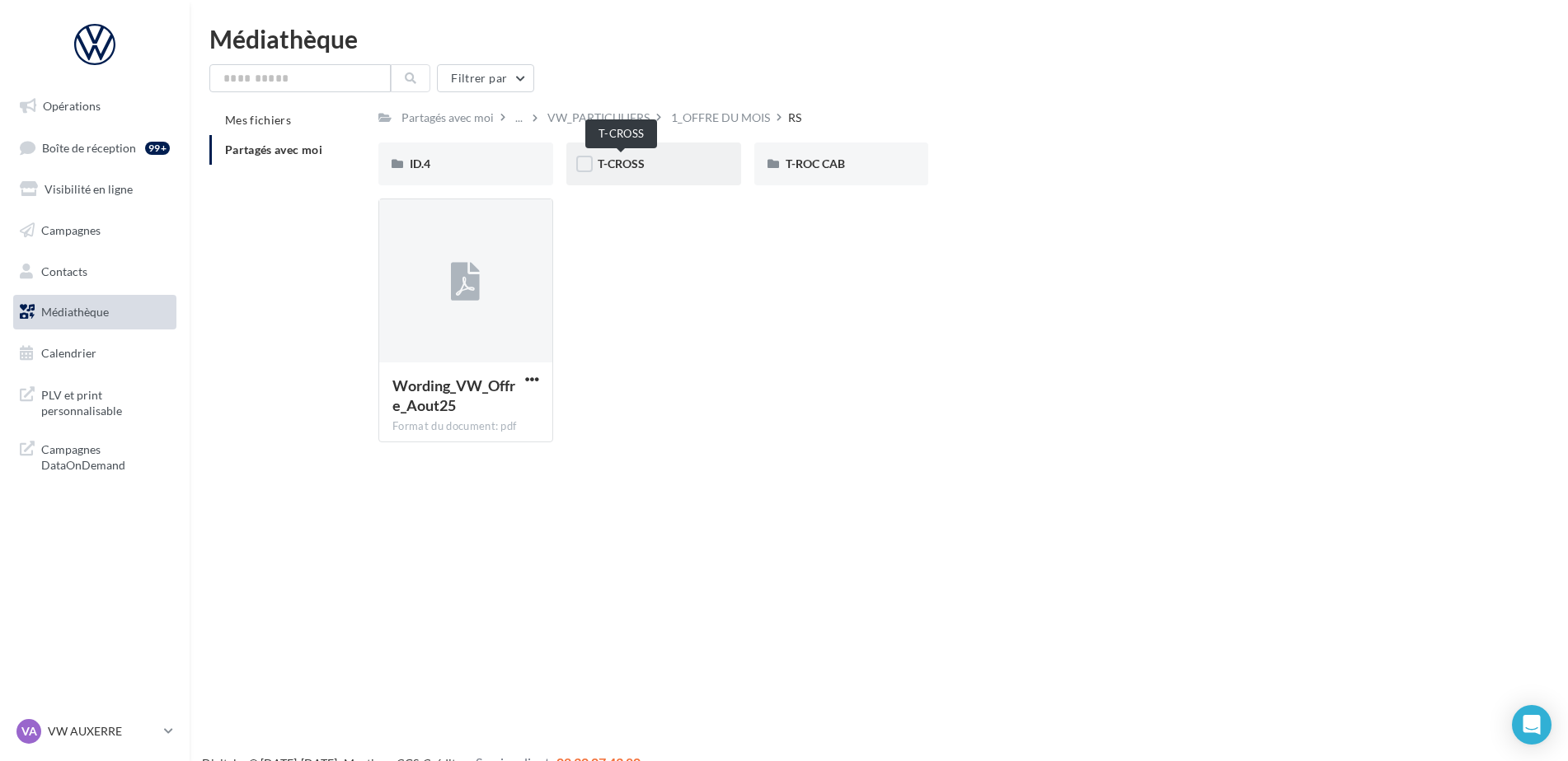
click at [642, 160] on span "T-CROSS" at bounding box center [622, 163] width 47 height 14
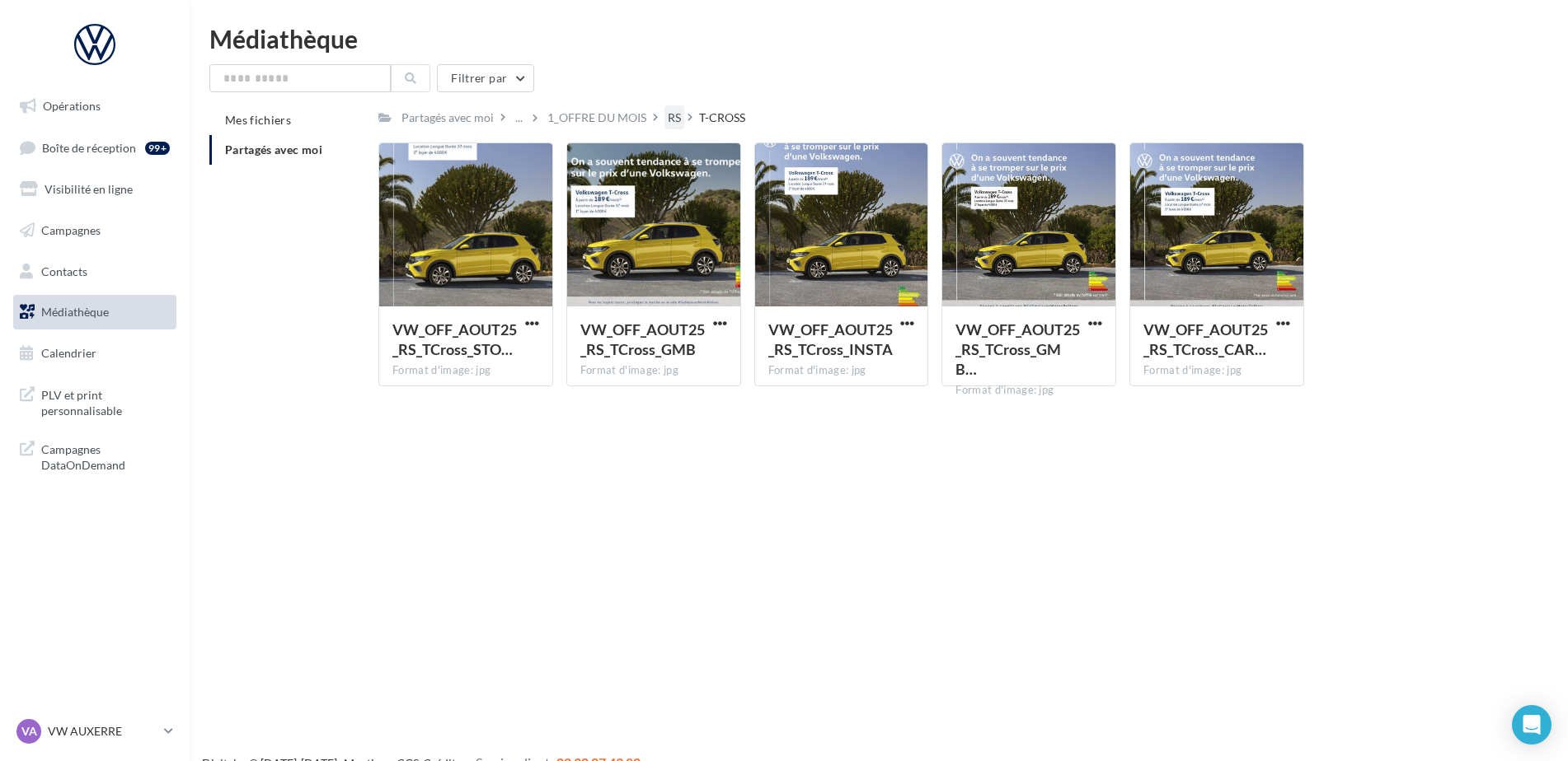
click at [680, 121] on div "RS" at bounding box center [674, 116] width 20 height 23
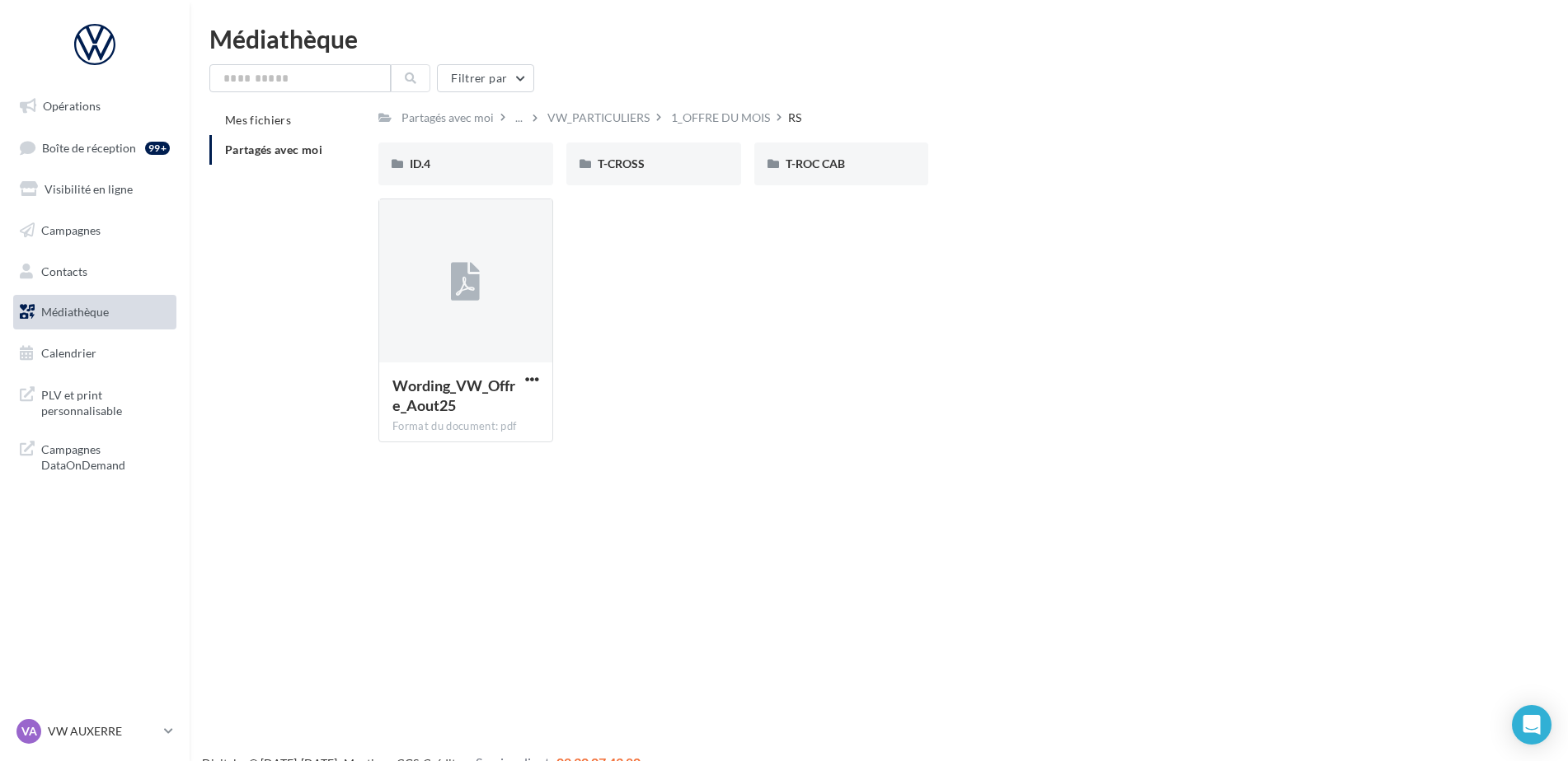
click at [598, 118] on div "VW_PARTICULIERS" at bounding box center [598, 118] width 102 height 17
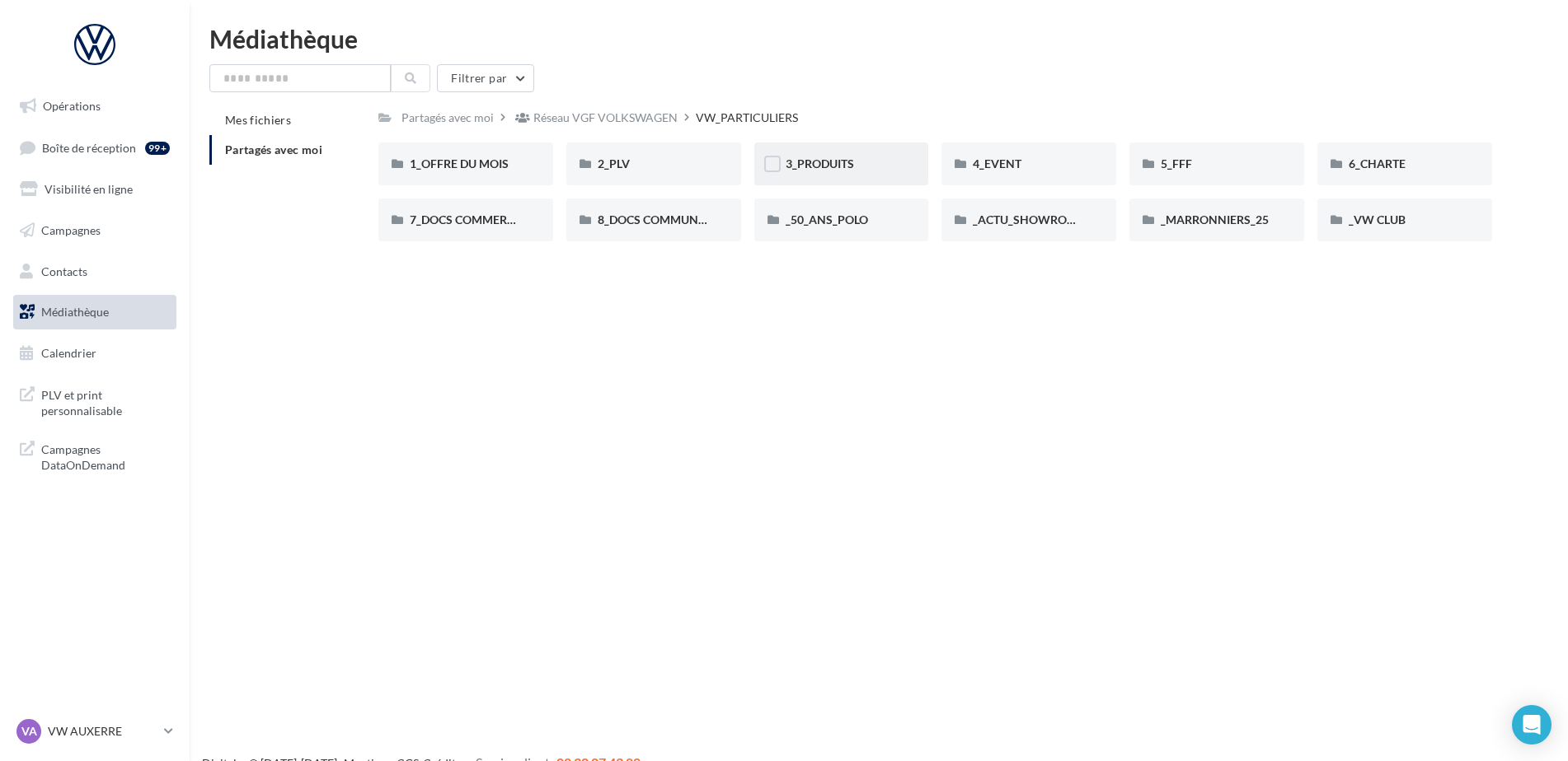
click at [865, 162] on div "3_PRODUITS" at bounding box center [841, 164] width 112 height 17
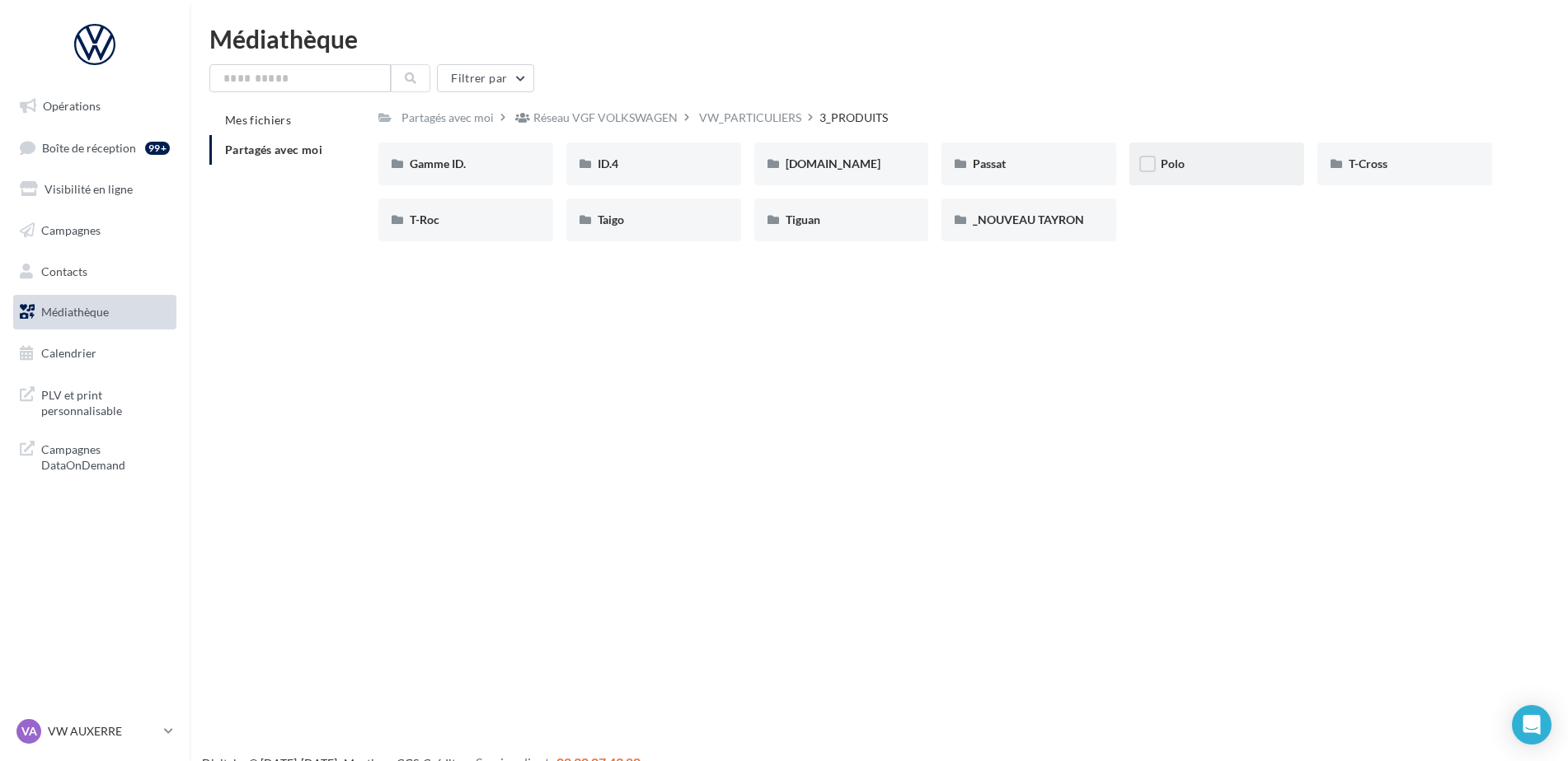
click at [1268, 173] on div "Polo" at bounding box center [1217, 164] width 175 height 43
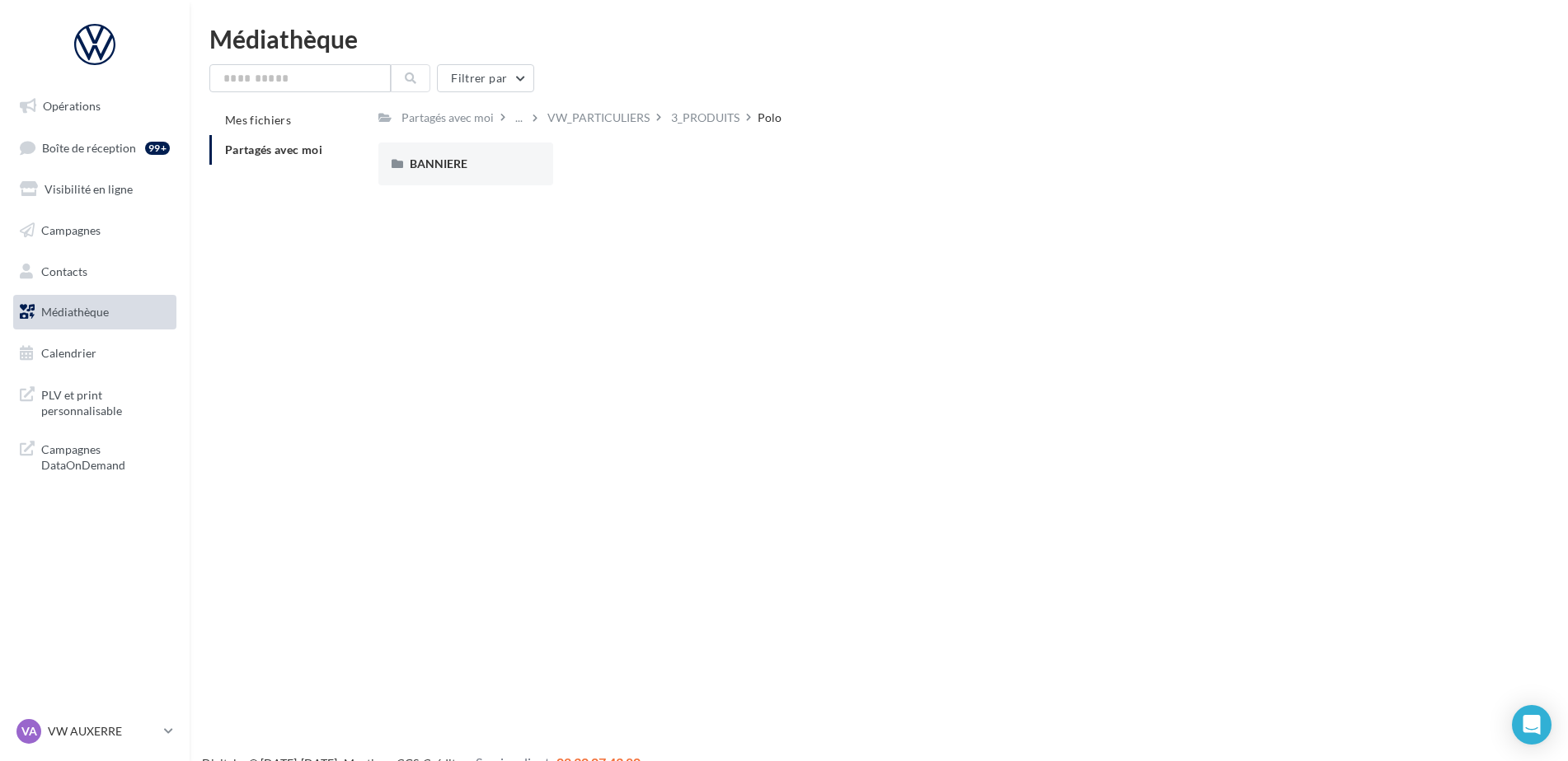
click at [706, 131] on div "Partagés avec moi ... VW_PARTICULIERS 3_PRODUITS Polo Rs Partagé par Réseau VGF…" at bounding box center [935, 151] width 1114 height 93
click at [706, 122] on div "3_PRODUITS" at bounding box center [705, 118] width 69 height 17
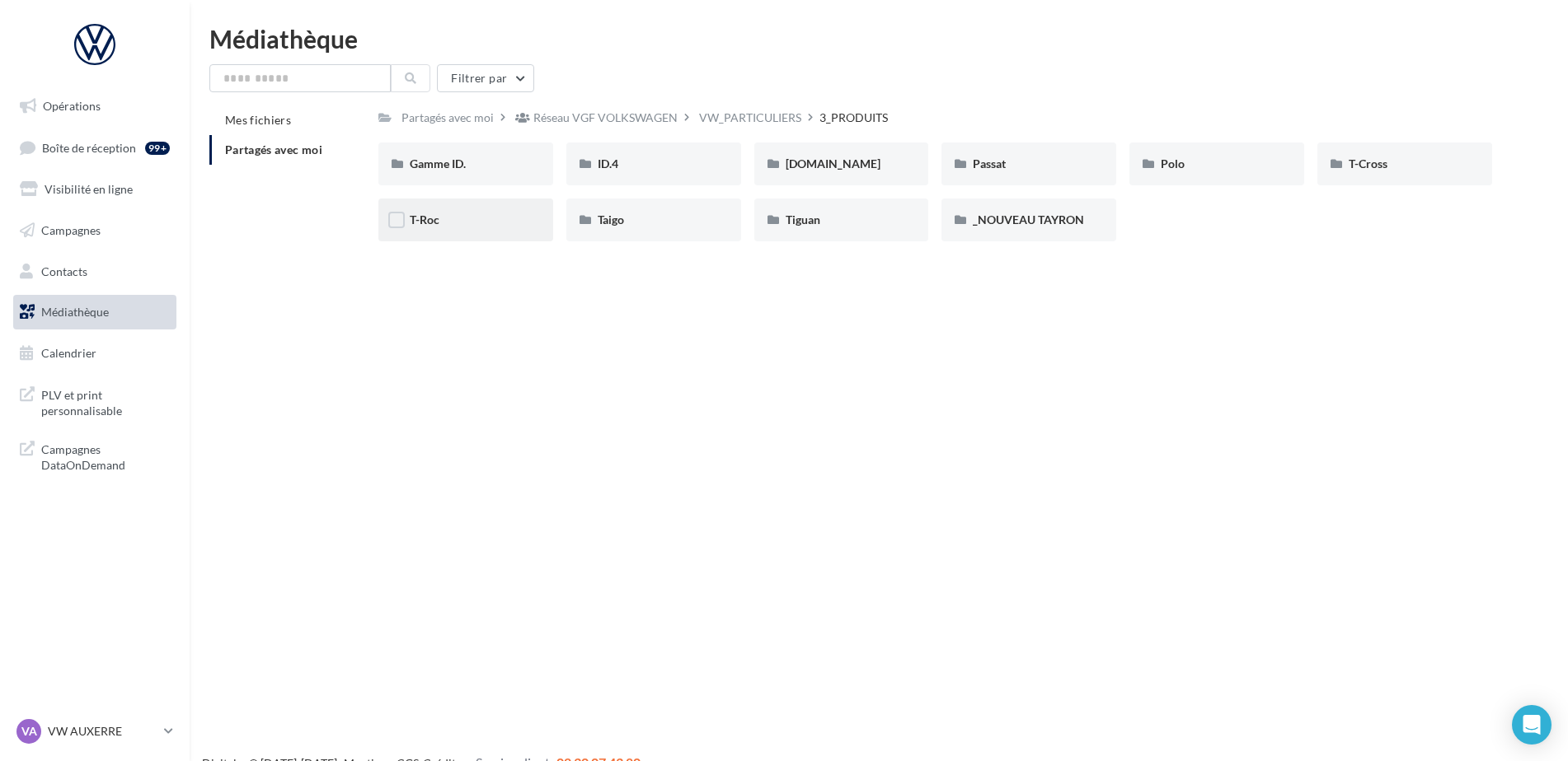
click at [533, 208] on div "T-Roc" at bounding box center [466, 221] width 175 height 43
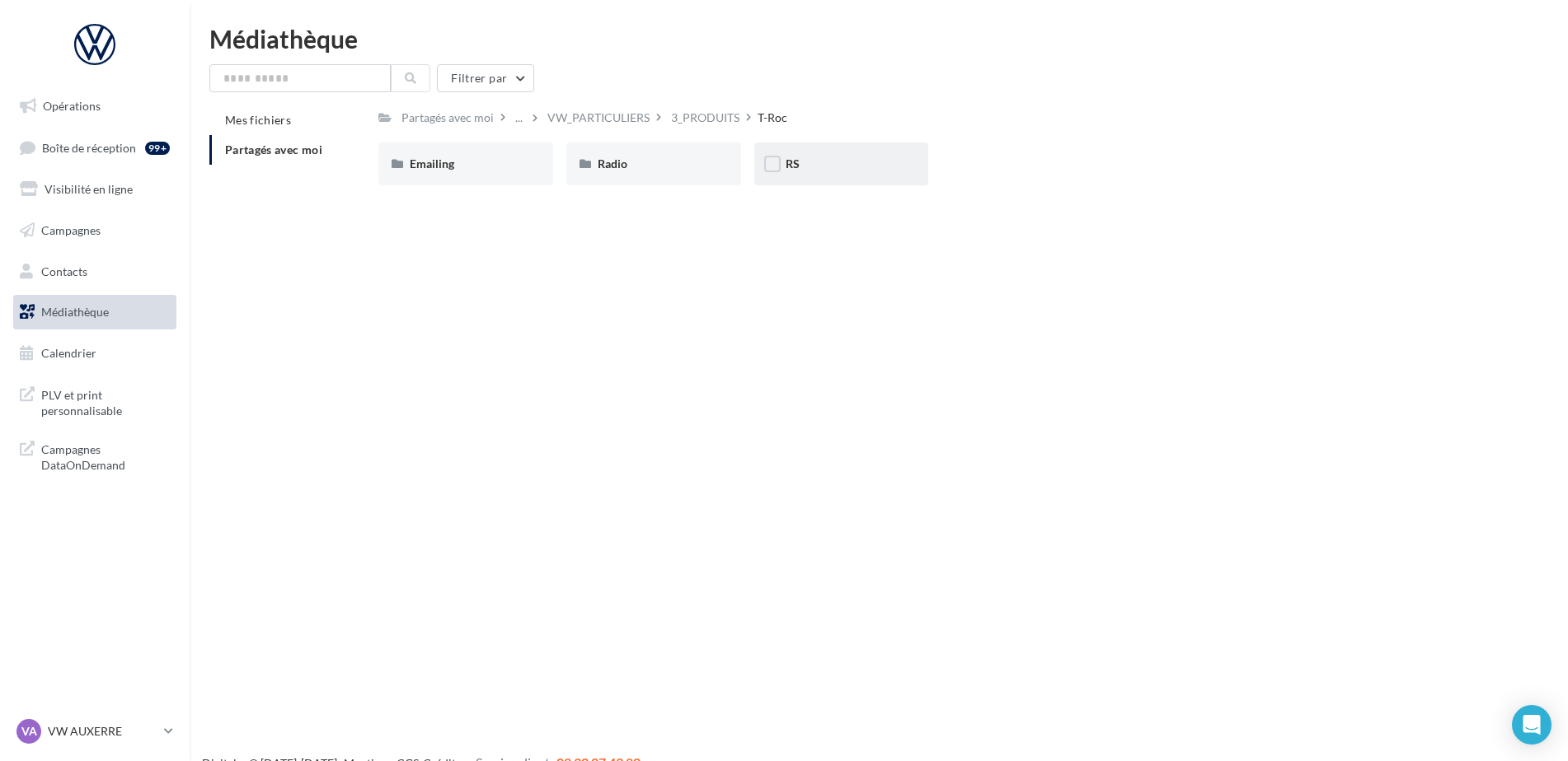
click at [844, 186] on div "RS" at bounding box center [841, 164] width 175 height 43
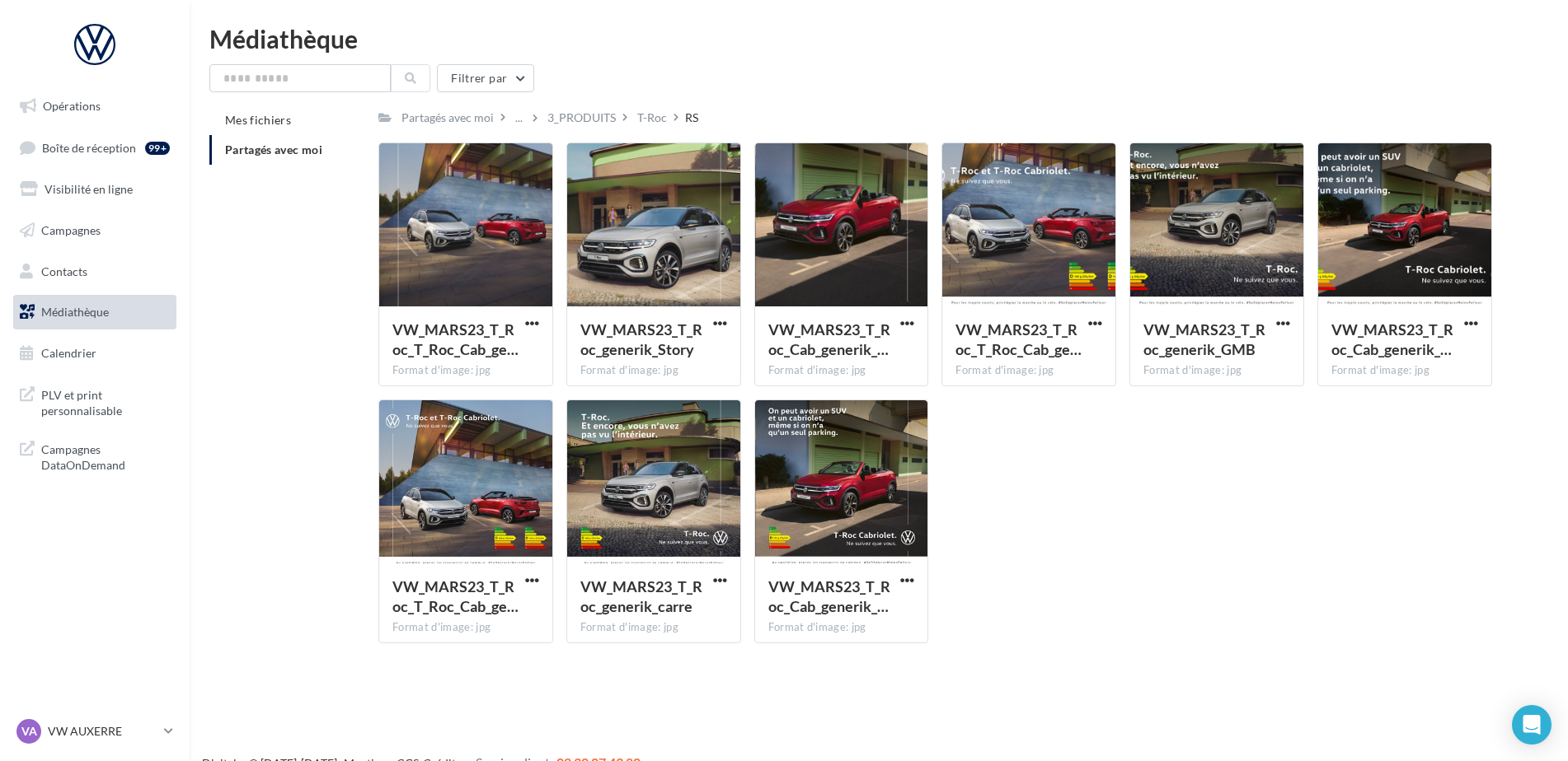
click at [592, 108] on div "3_PRODUITS" at bounding box center [582, 116] width 75 height 23
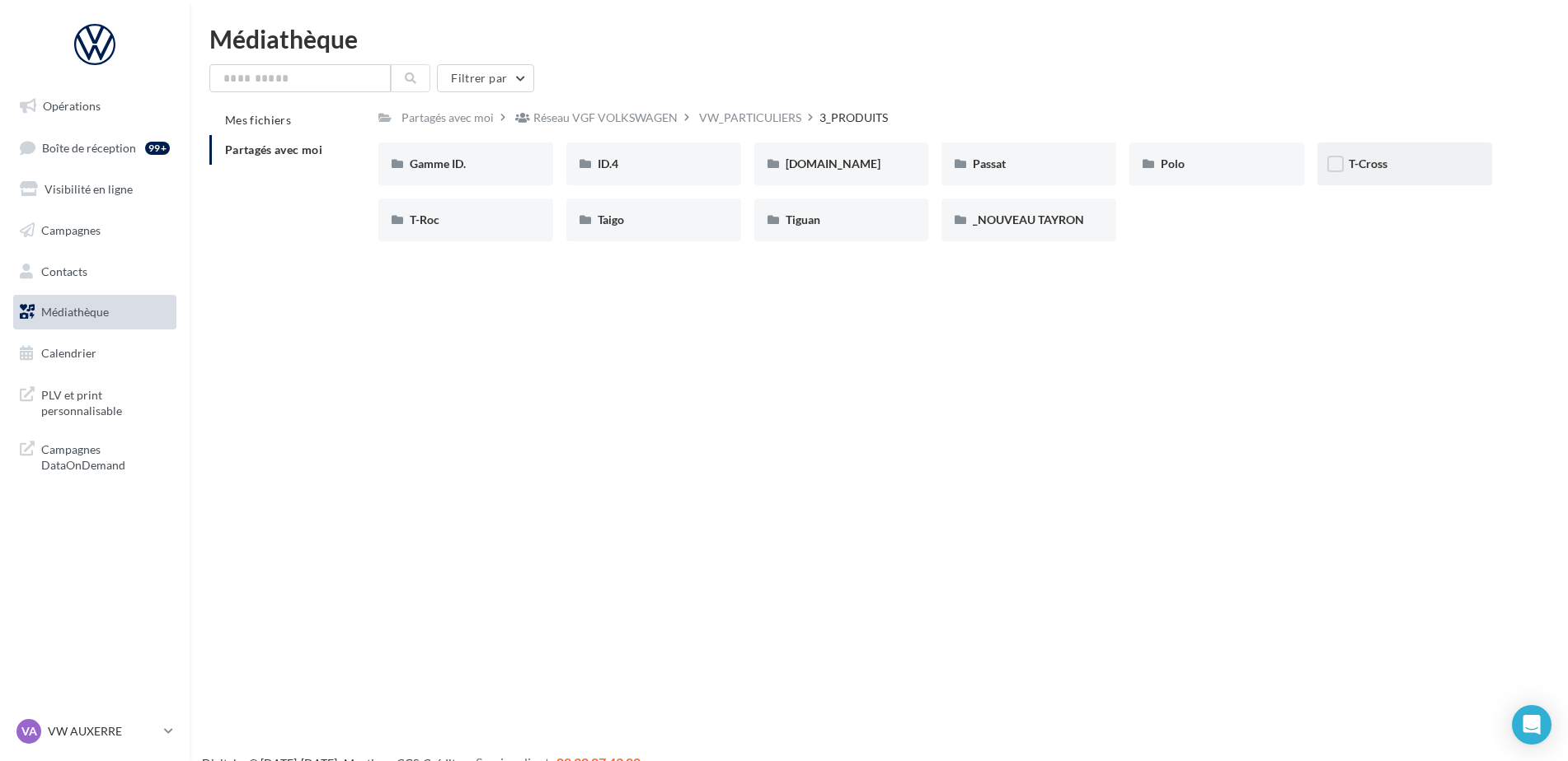
click at [1369, 169] on span "T-Cross" at bounding box center [1368, 163] width 38 height 14
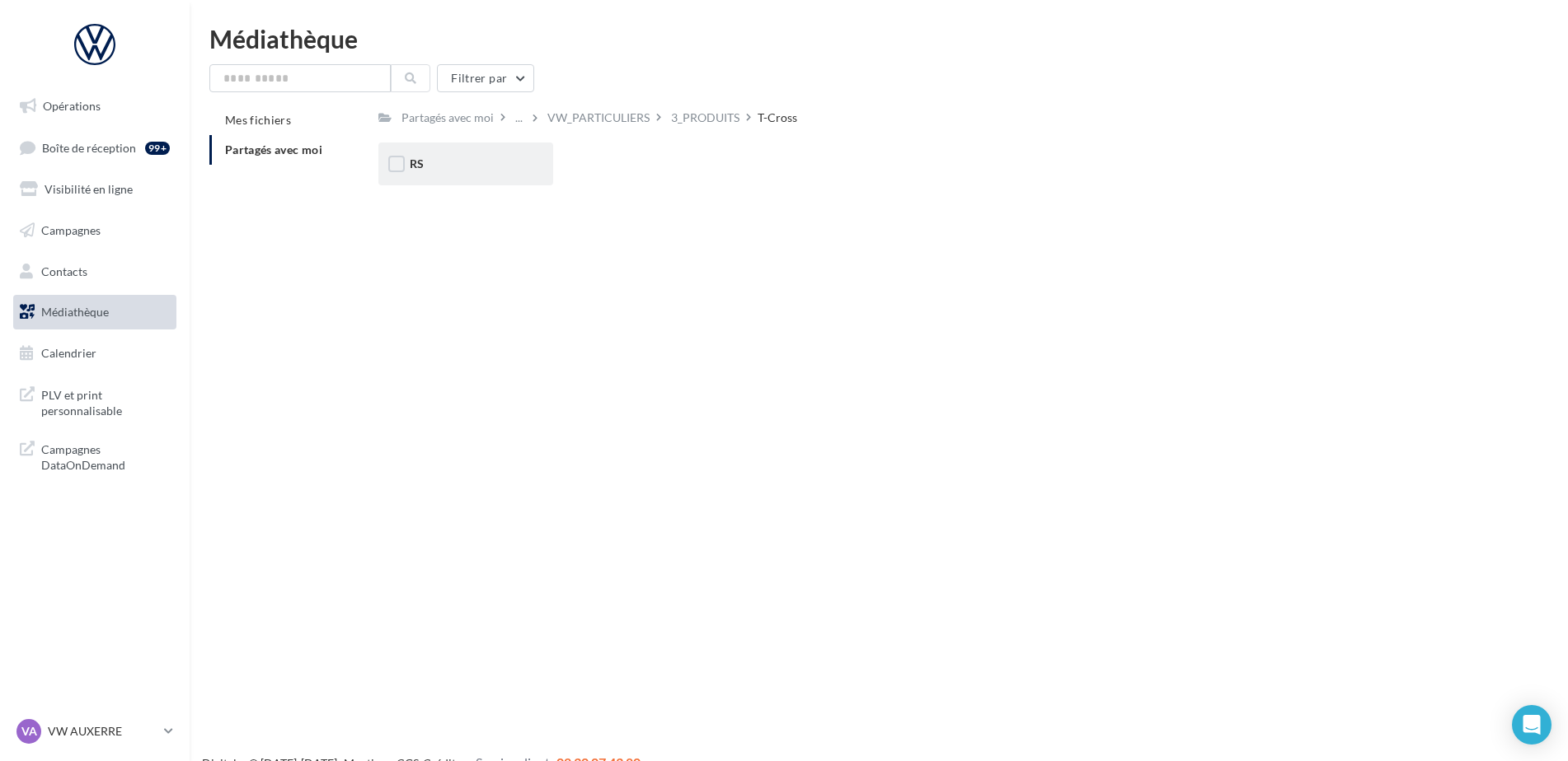
click at [464, 149] on div "RS" at bounding box center [466, 164] width 175 height 43
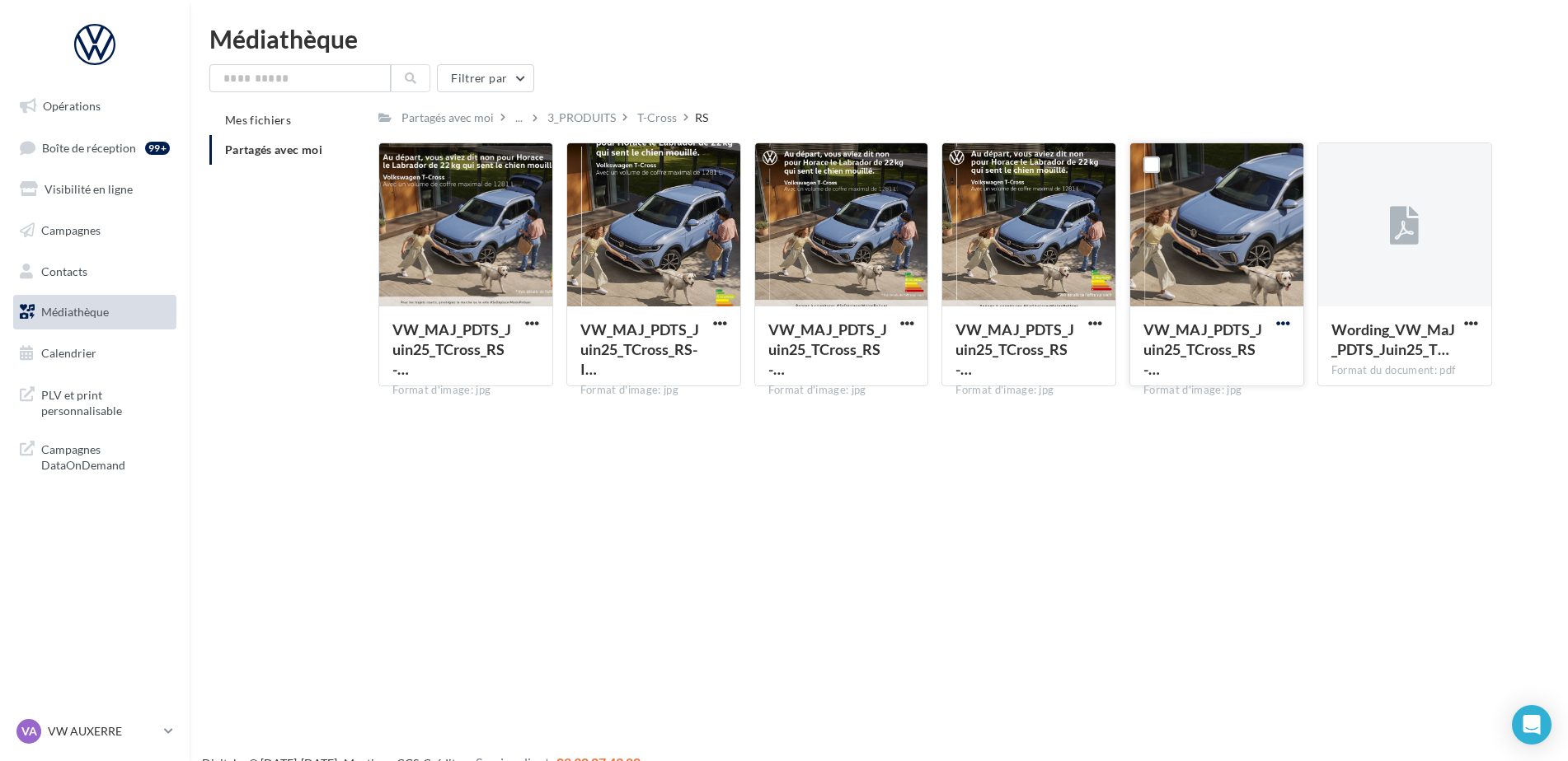
click at [1284, 317] on span "button" at bounding box center [1283, 323] width 14 height 14
click at [1261, 355] on button "Télécharger" at bounding box center [1211, 356] width 165 height 43
click at [528, 425] on div "Opérations Boîte de réception 99+ Visibilité en ligne Campagnes Contacts Médiat…" at bounding box center [784, 406] width 1568 height 761
click at [669, 121] on div "T-Cross" at bounding box center [657, 118] width 39 height 17
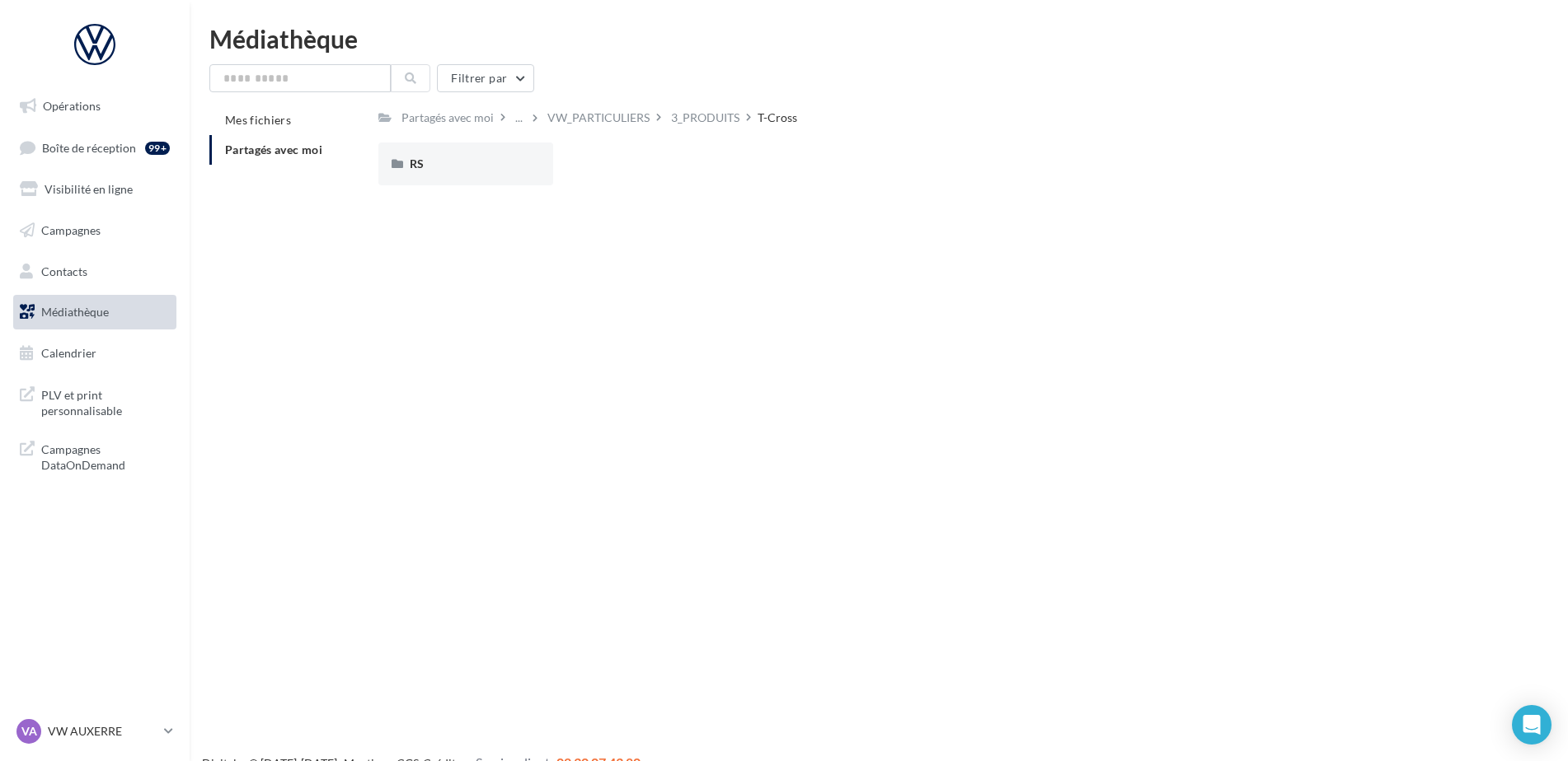
click at [597, 117] on div "VW_PARTICULIERS" at bounding box center [598, 118] width 102 height 17
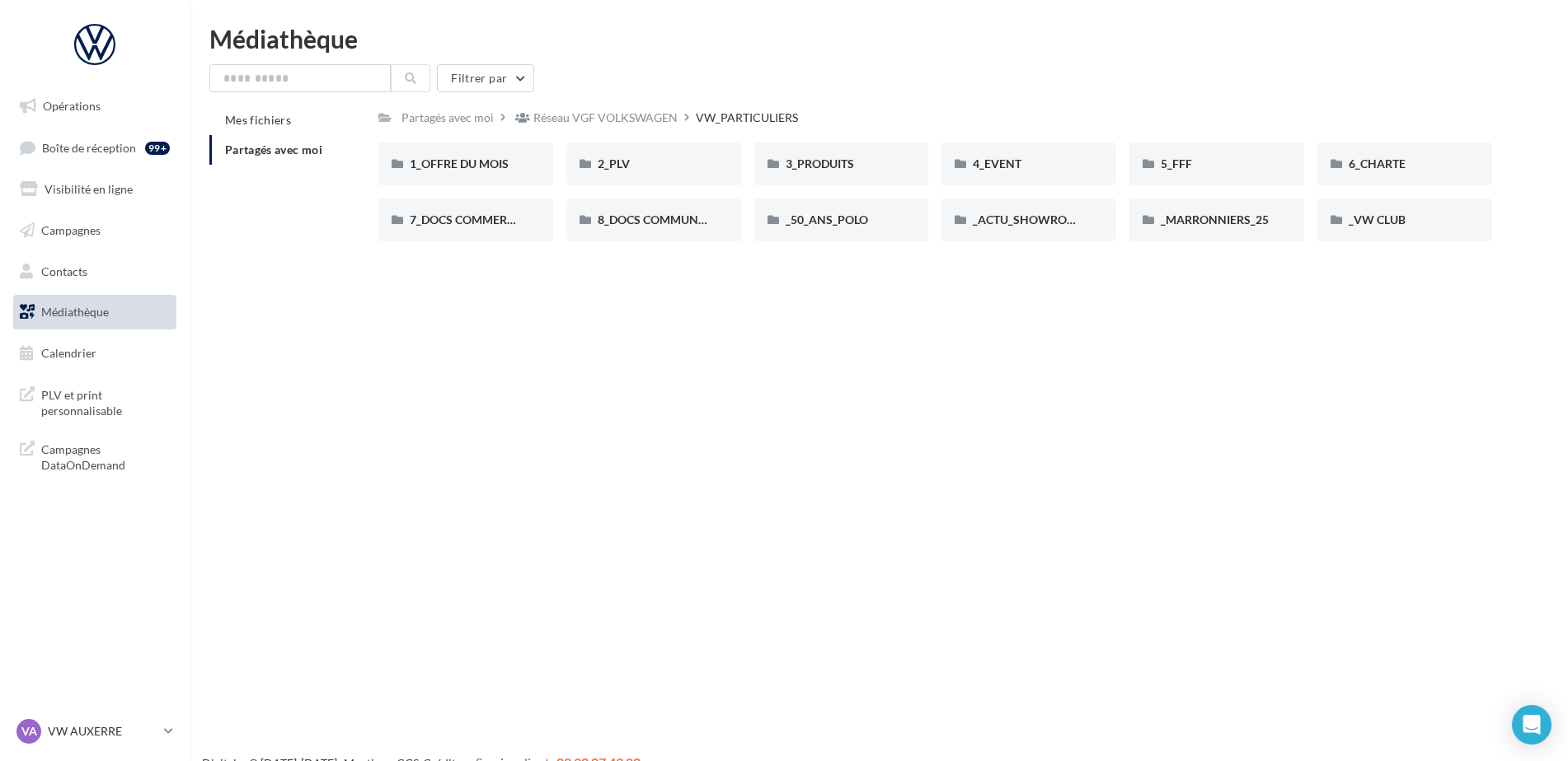
click at [642, 112] on div "Réseau VGF VOLKSWAGEN" at bounding box center [606, 118] width 145 height 17
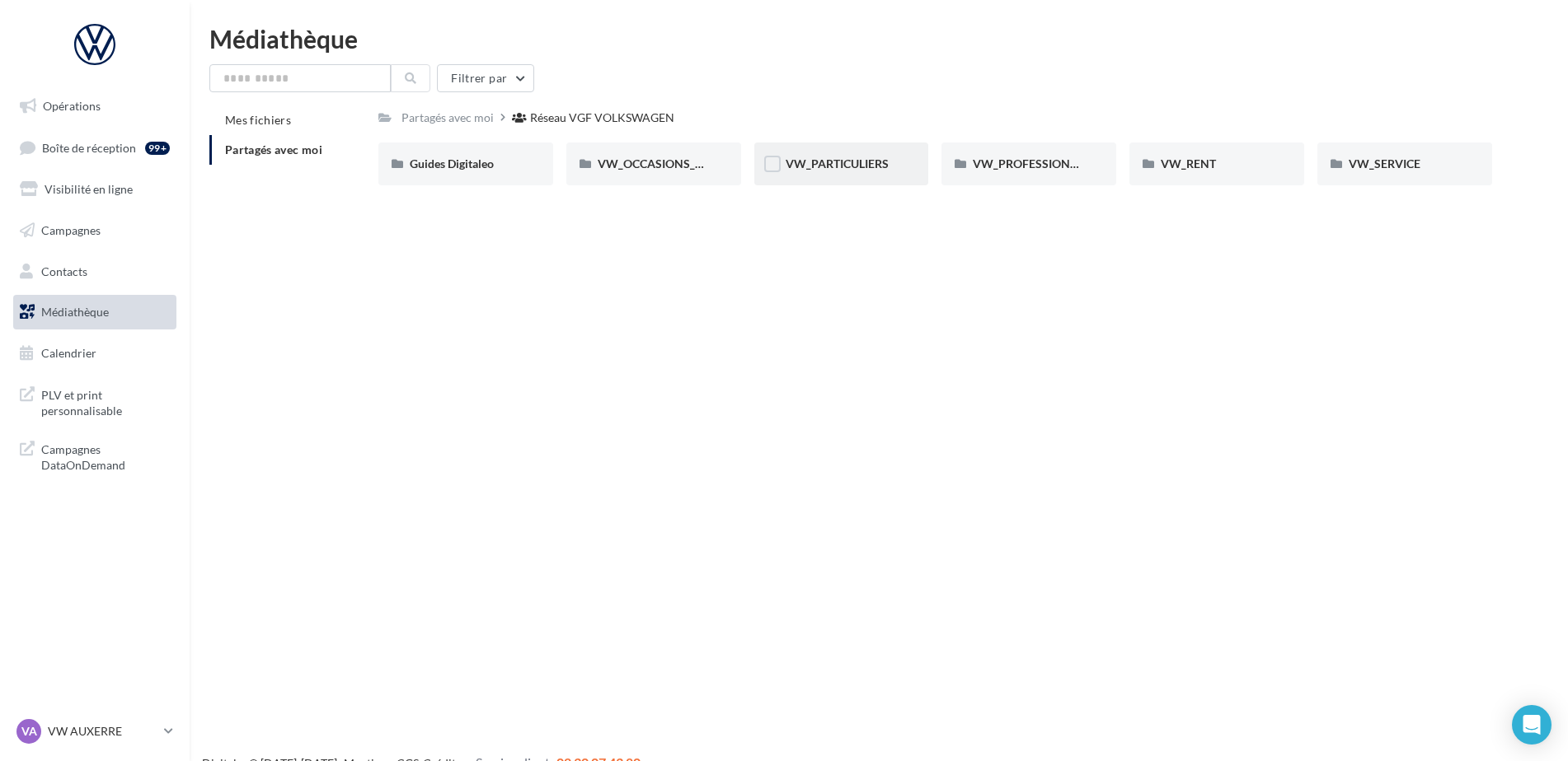
click at [905, 165] on div "VW_PARTICULIERS" at bounding box center [841, 164] width 175 height 43
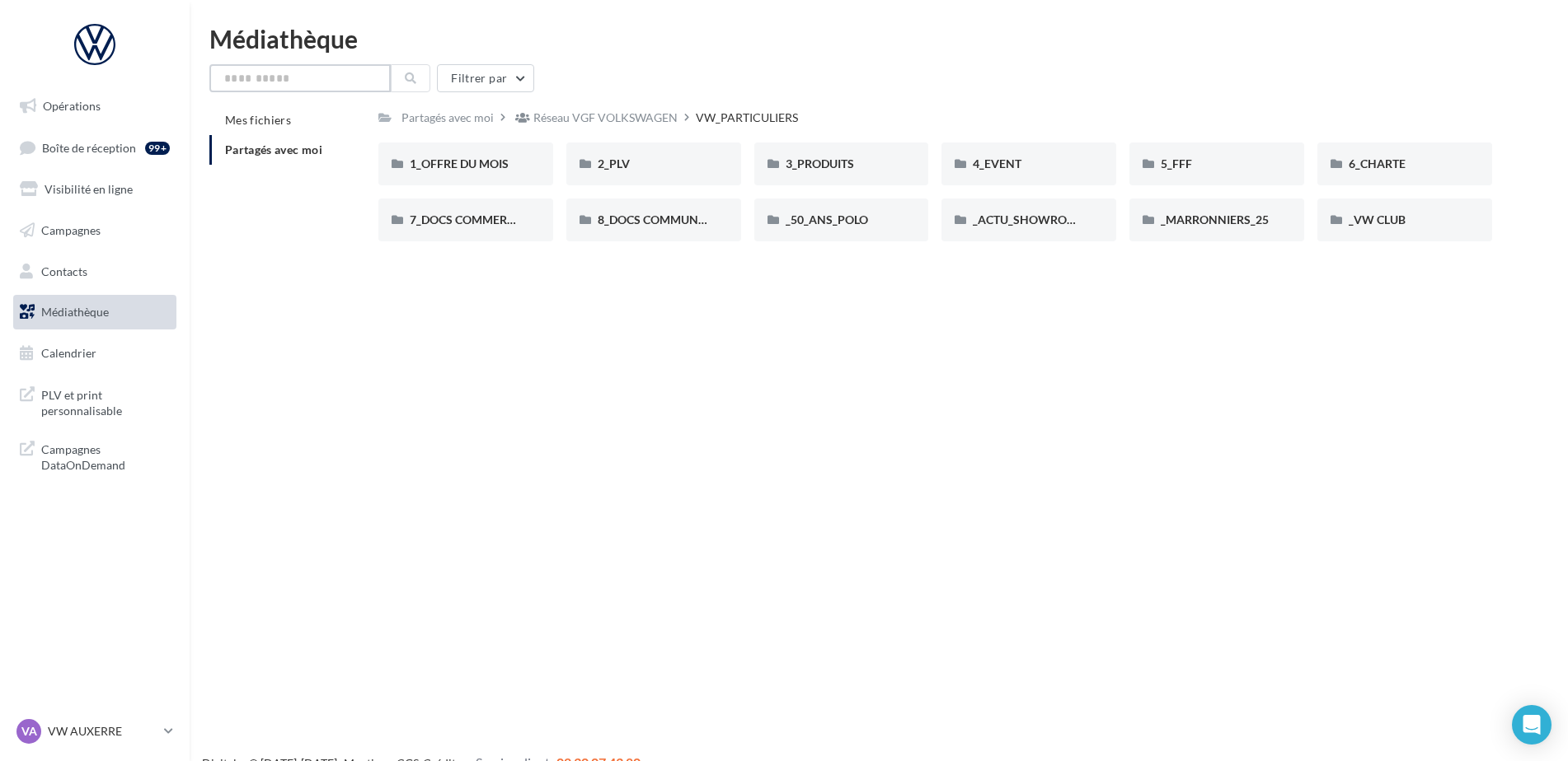
click at [351, 84] on input "text" at bounding box center [300, 78] width 181 height 28
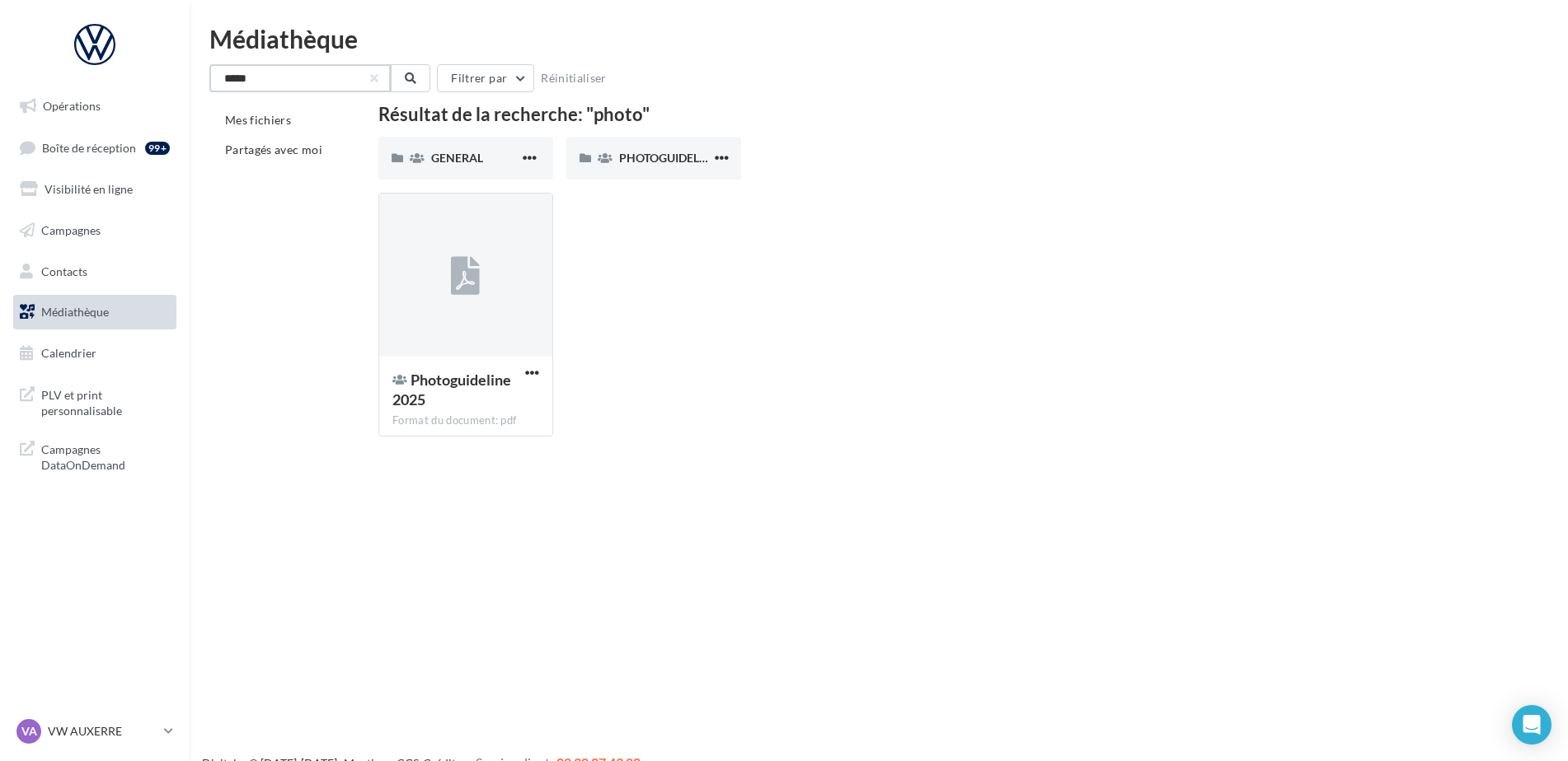
type input "*****"
